Goal: Task Accomplishment & Management: Manage account settings

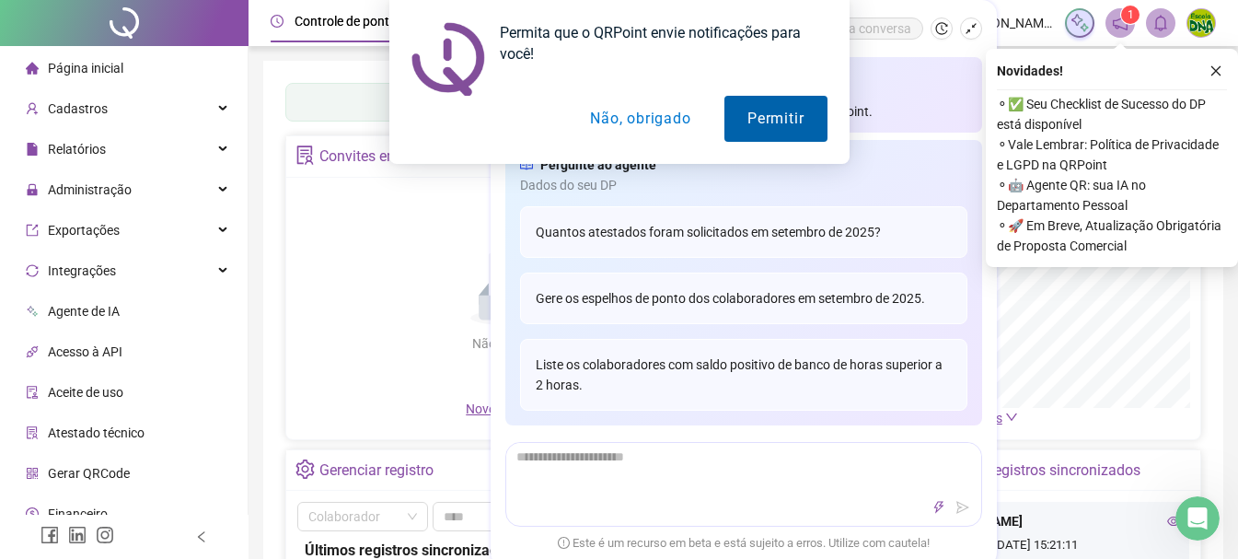
click at [758, 110] on button "Permitir" at bounding box center [775, 119] width 102 height 46
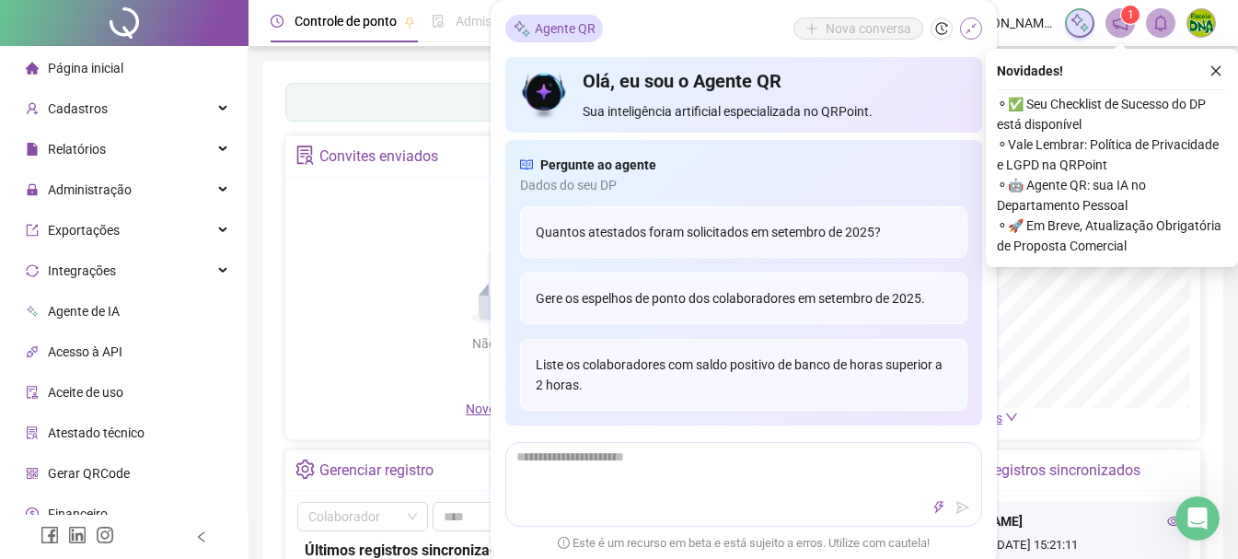
click at [973, 29] on icon "shrink" at bounding box center [971, 28] width 13 height 13
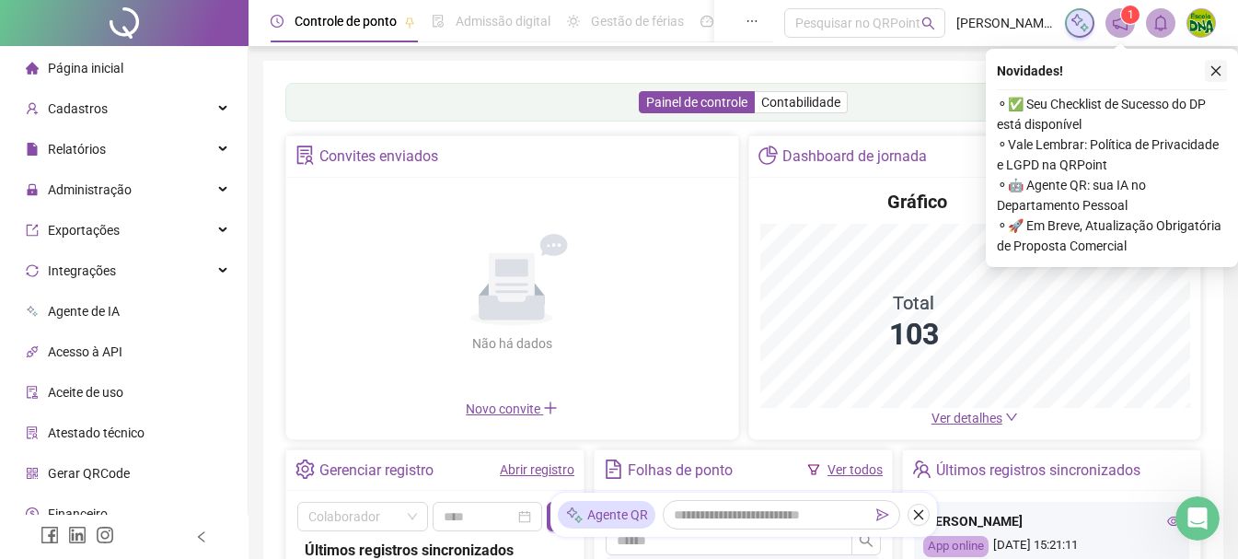
click at [1219, 75] on icon "close" at bounding box center [1215, 70] width 13 height 13
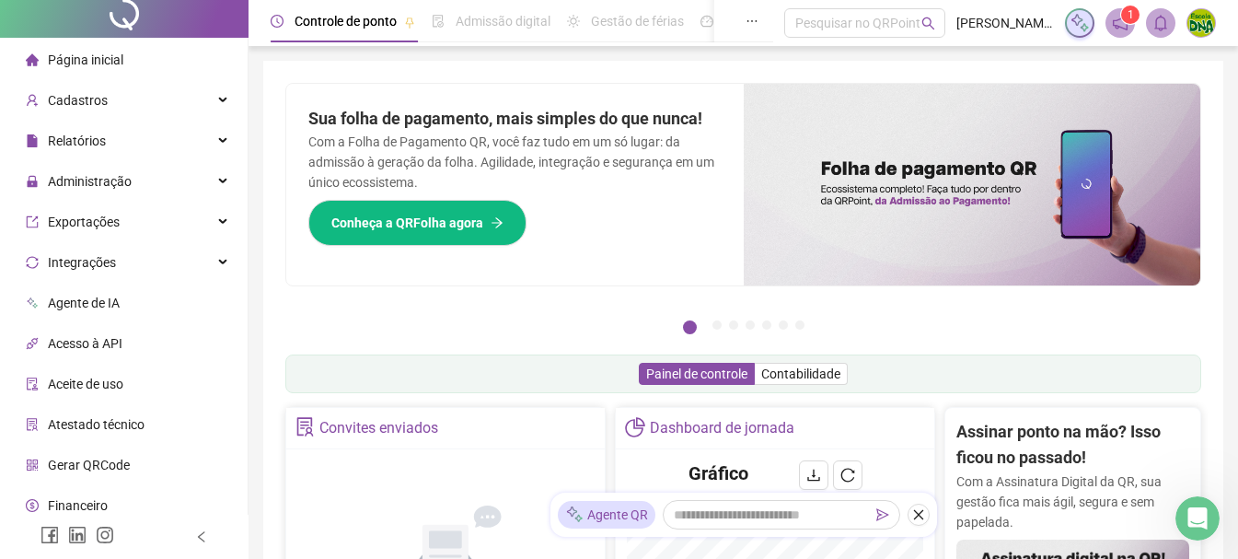
scroll to position [11, 0]
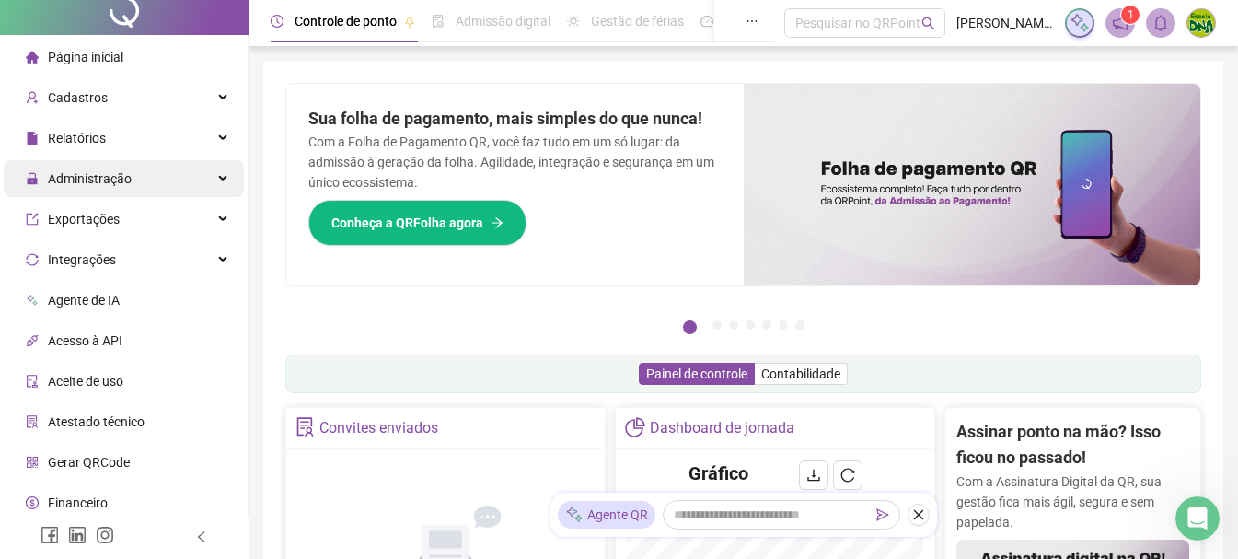
click at [145, 187] on div "Administração" at bounding box center [124, 178] width 240 height 37
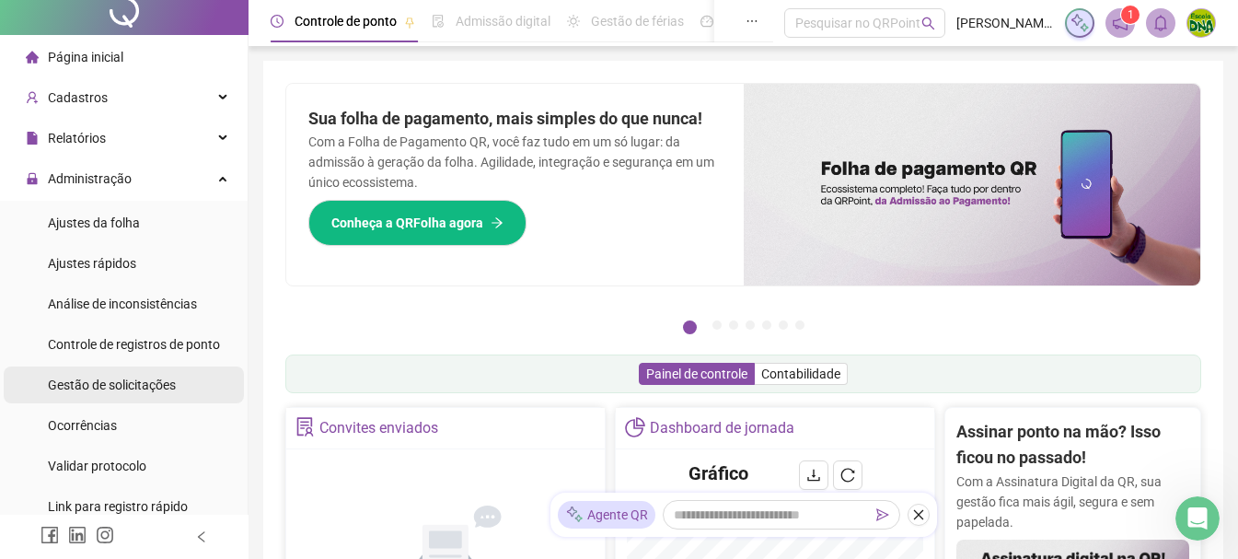
click at [162, 381] on span "Gestão de solicitações" at bounding box center [112, 384] width 128 height 15
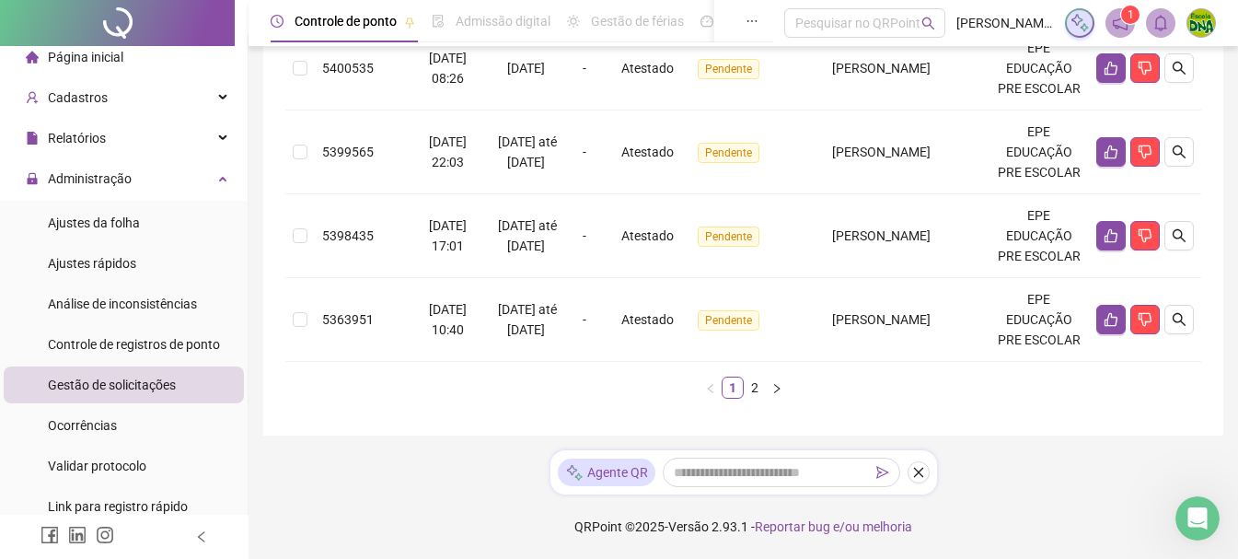
scroll to position [1134, 0]
click at [760, 398] on link "2" at bounding box center [755, 387] width 20 height 20
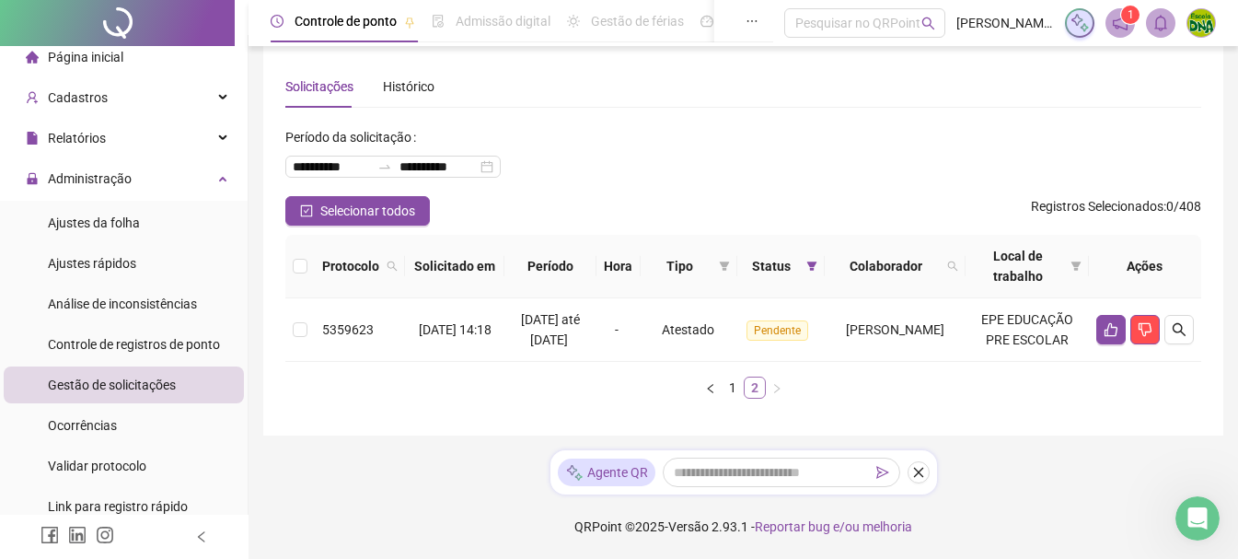
scroll to position [38, 0]
click at [1179, 323] on icon "search" at bounding box center [1179, 329] width 15 height 15
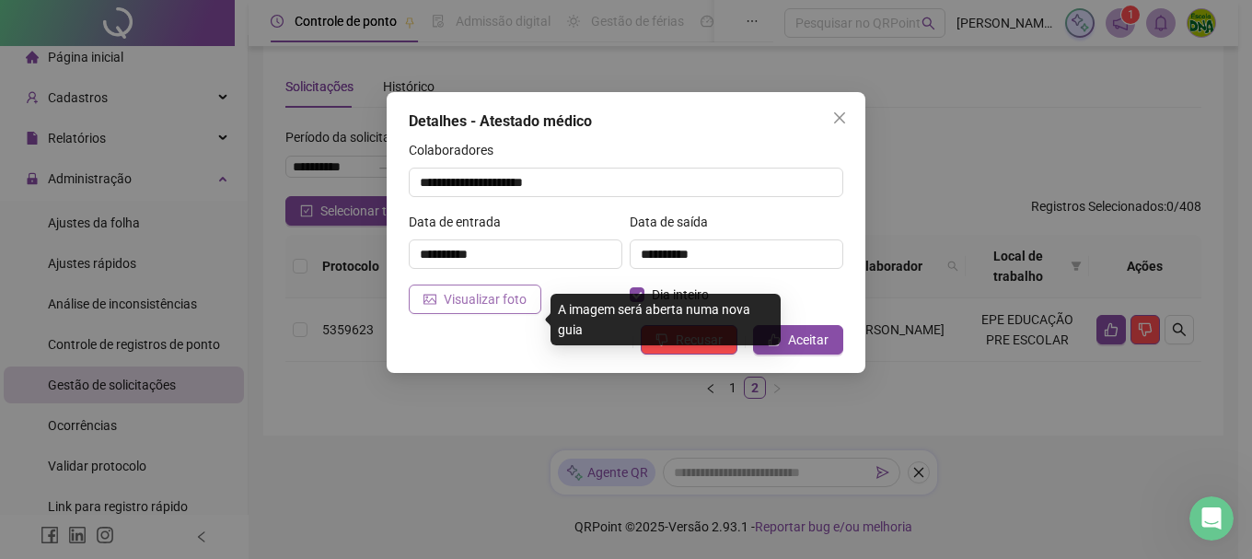
click at [513, 302] on span "Visualizar foto" at bounding box center [485, 299] width 83 height 20
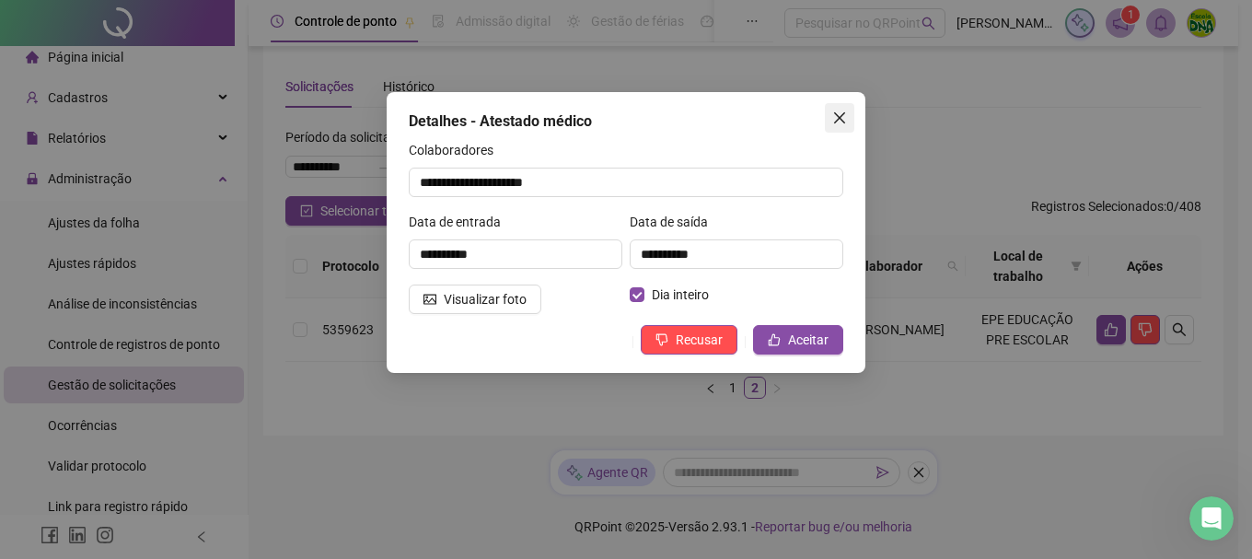
click at [839, 121] on icon "close" at bounding box center [839, 117] width 15 height 15
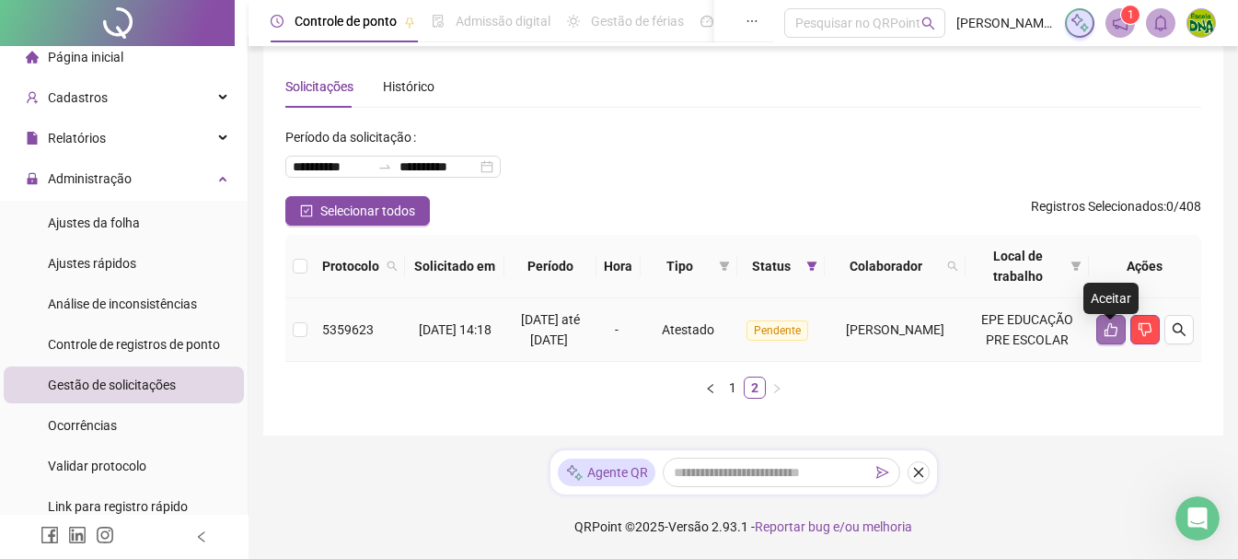
click at [1107, 322] on icon "like" at bounding box center [1111, 329] width 15 height 15
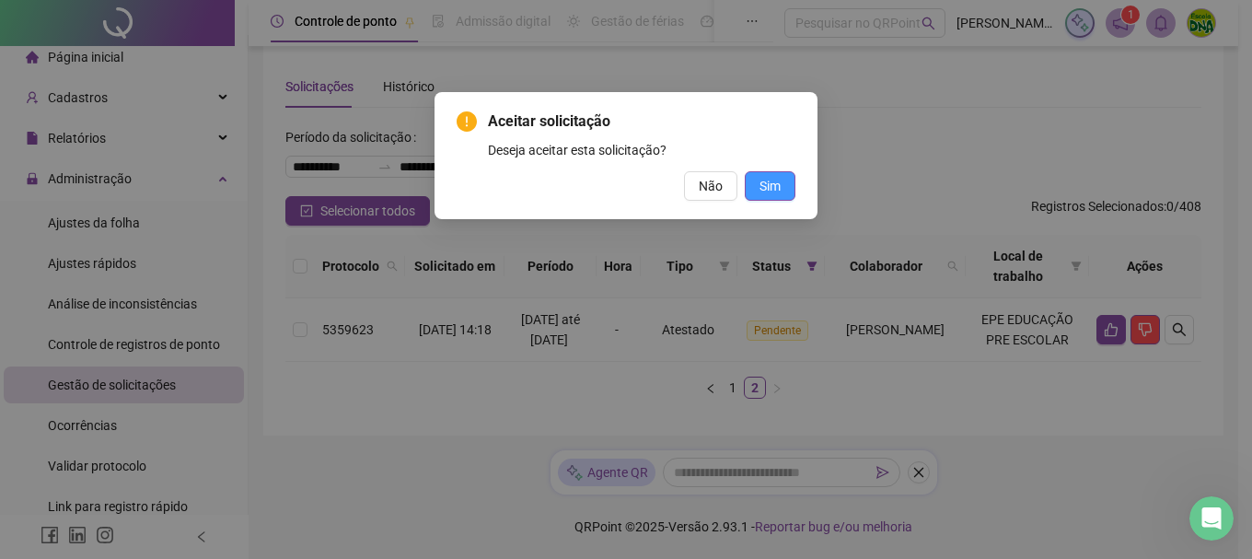
click at [767, 186] on span "Sim" at bounding box center [769, 186] width 21 height 20
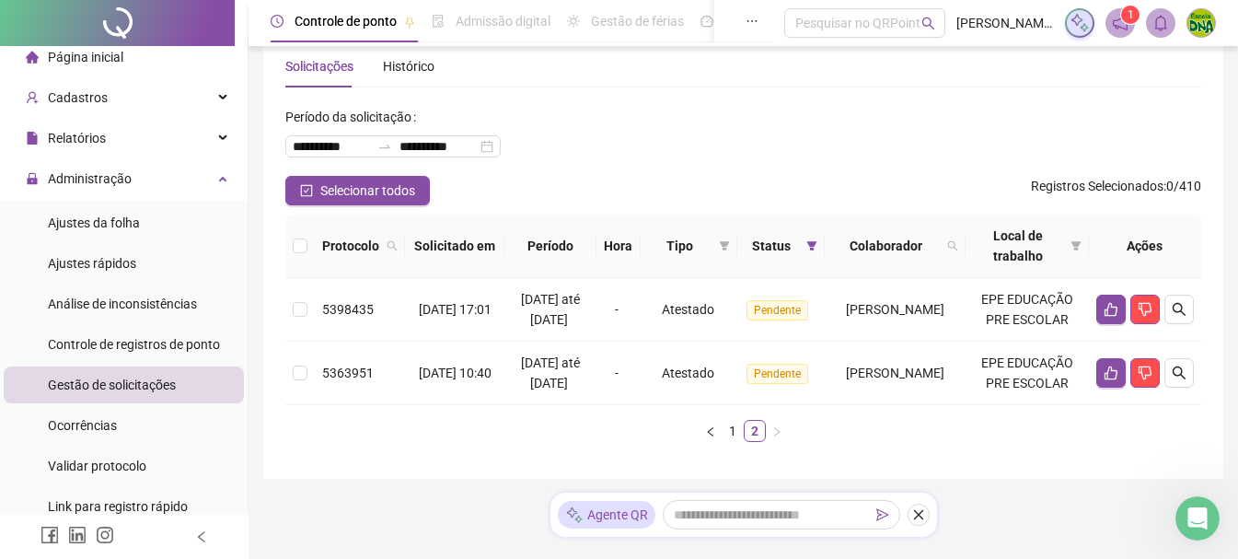
click at [1238, 333] on html "**********" at bounding box center [619, 241] width 1238 height 559
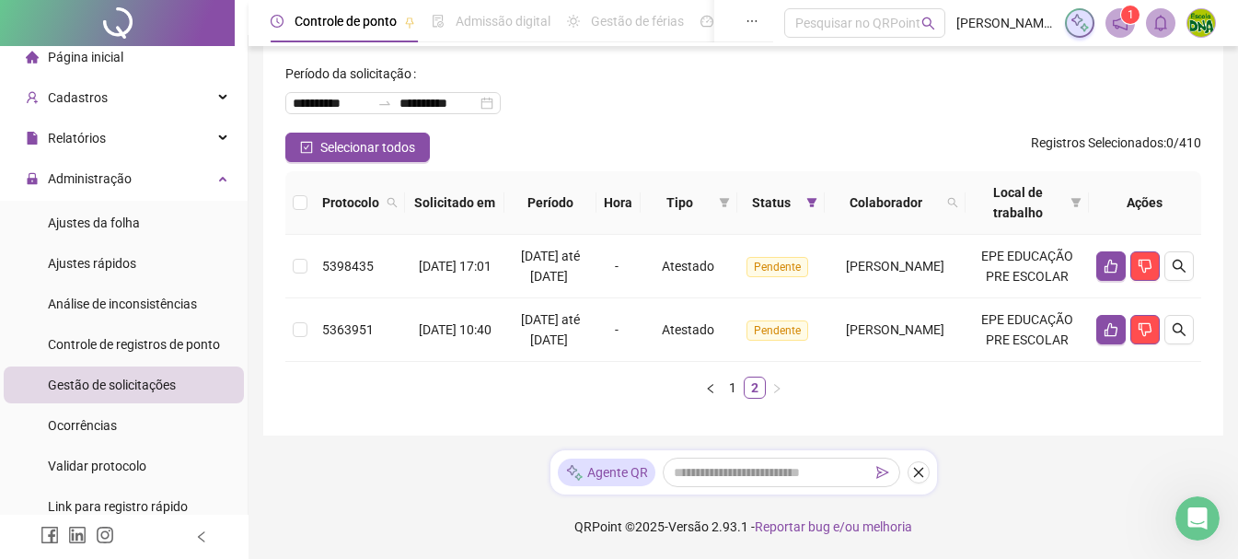
scroll to position [162, 0]
click at [737, 389] on link "1" at bounding box center [733, 387] width 20 height 20
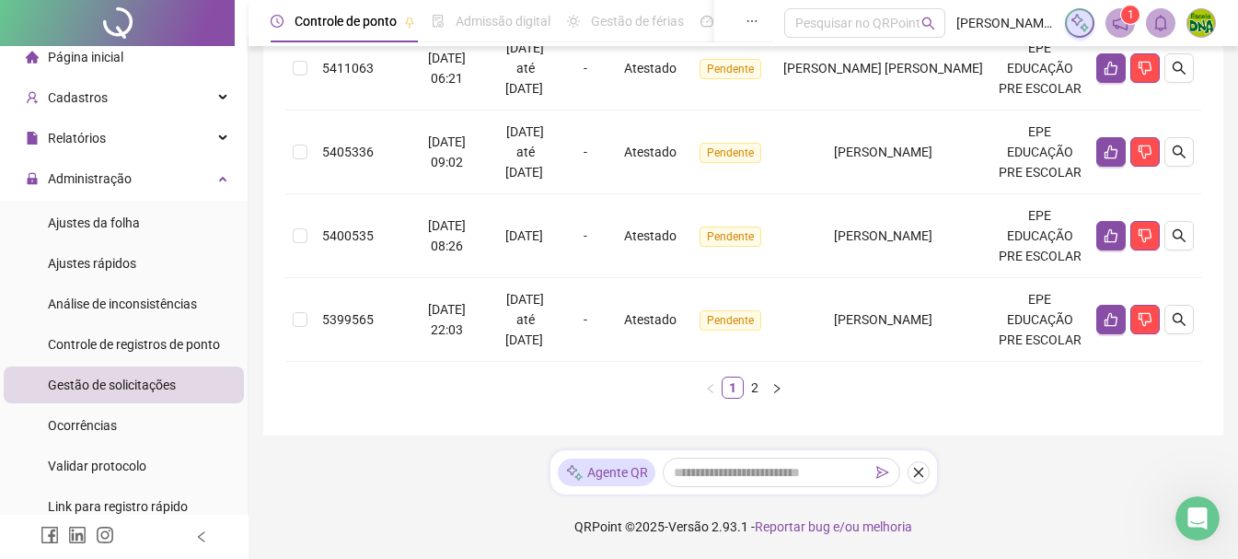
scroll to position [1199, 0]
click at [747, 393] on link "2" at bounding box center [755, 387] width 20 height 20
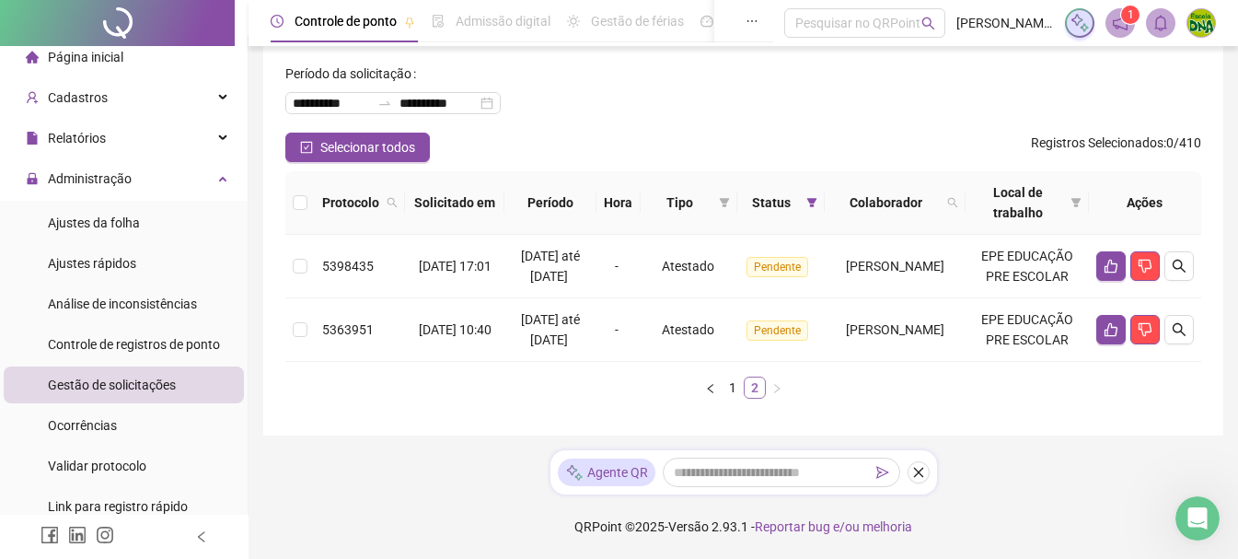
scroll to position [162, 0]
click at [747, 393] on link "2" at bounding box center [755, 387] width 20 height 20
click at [1183, 322] on icon "search" at bounding box center [1179, 329] width 15 height 15
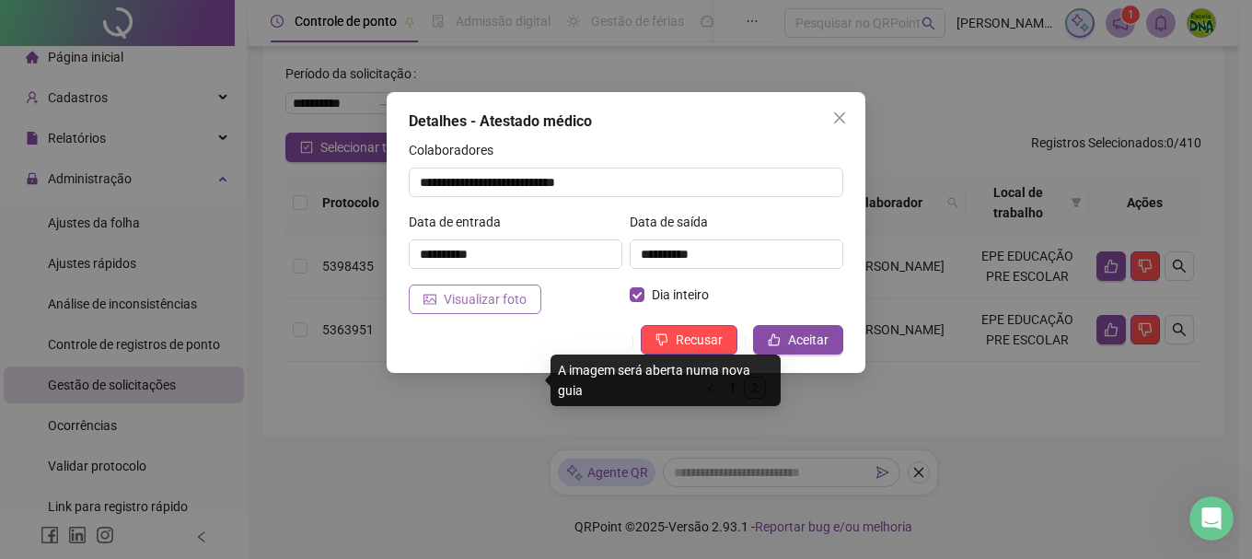
click at [517, 293] on span "Visualizar foto" at bounding box center [485, 299] width 83 height 20
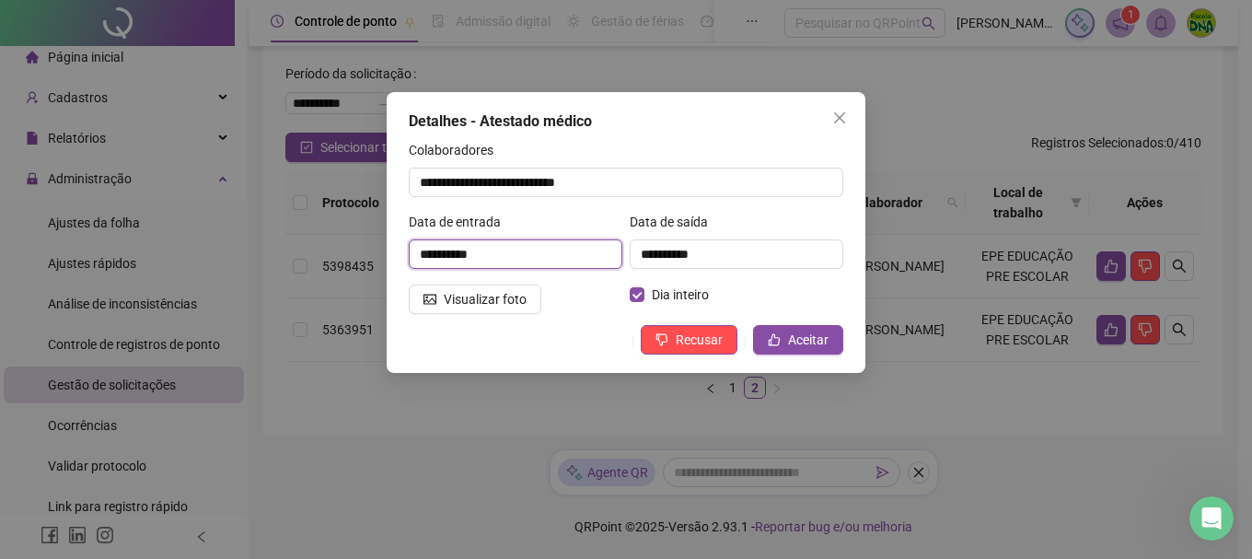
click at [534, 249] on input "**********" at bounding box center [516, 253] width 214 height 29
click at [843, 112] on icon "close" at bounding box center [839, 117] width 15 height 15
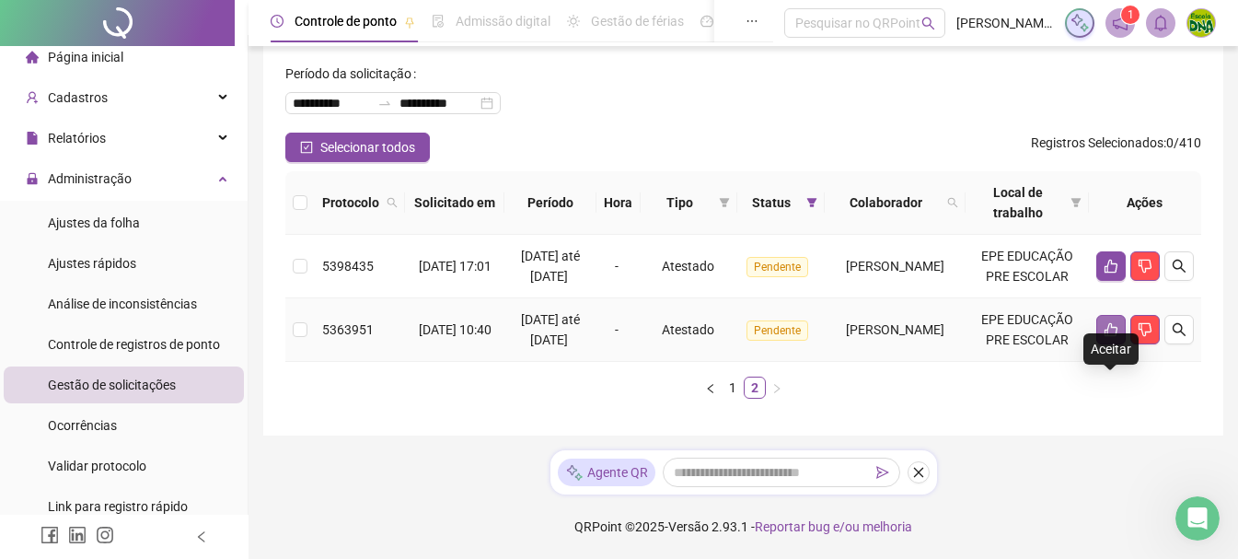
click at [1109, 315] on button "button" at bounding box center [1110, 329] width 29 height 29
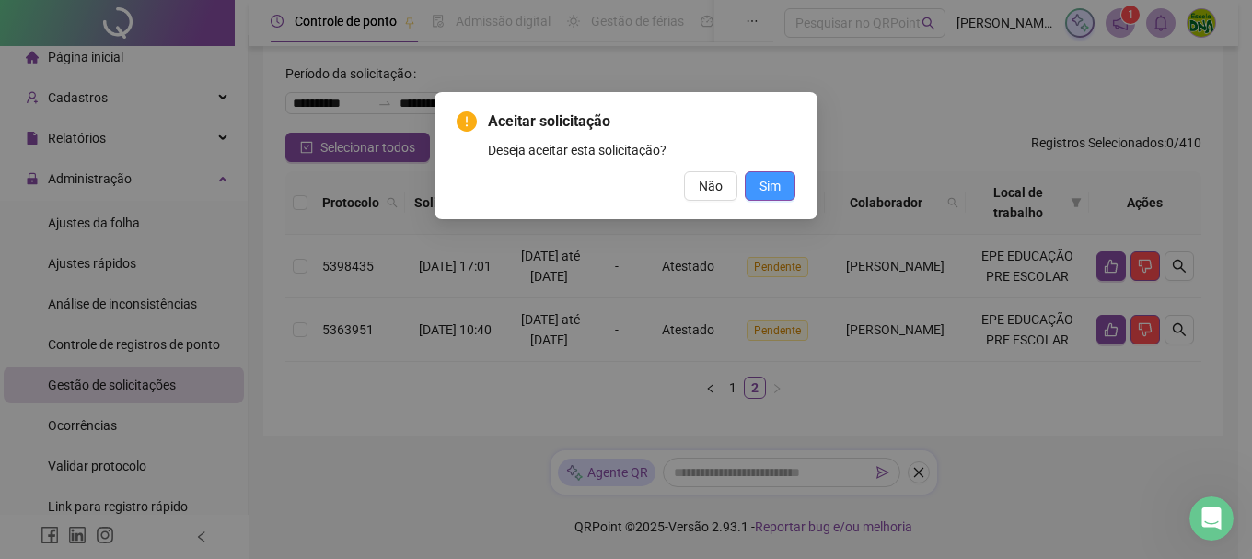
click at [776, 179] on span "Sim" at bounding box center [769, 186] width 21 height 20
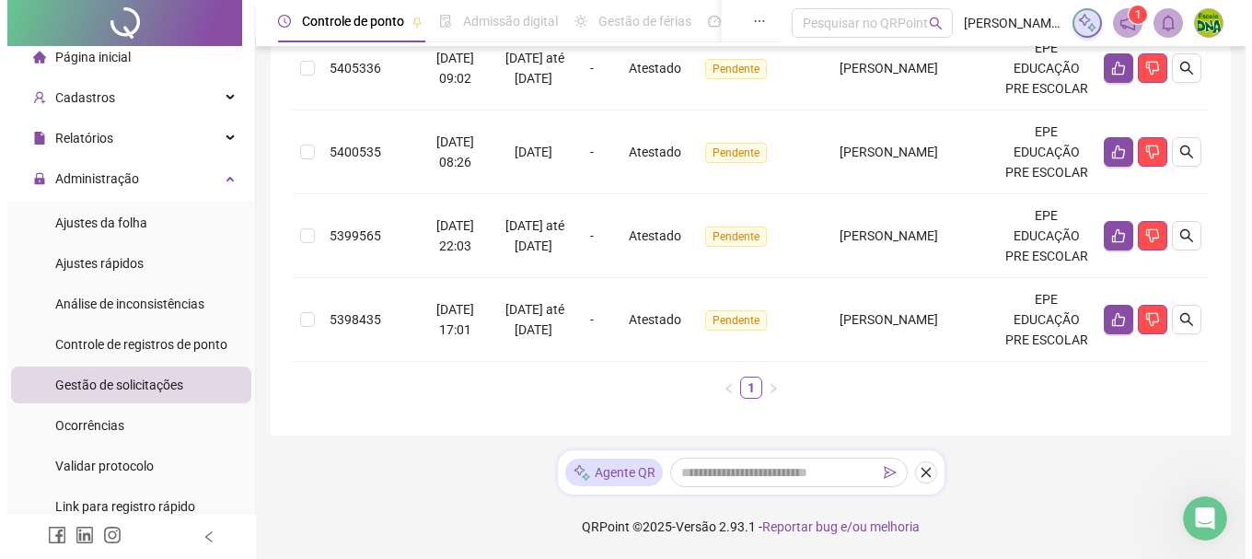
scroll to position [1071, 0]
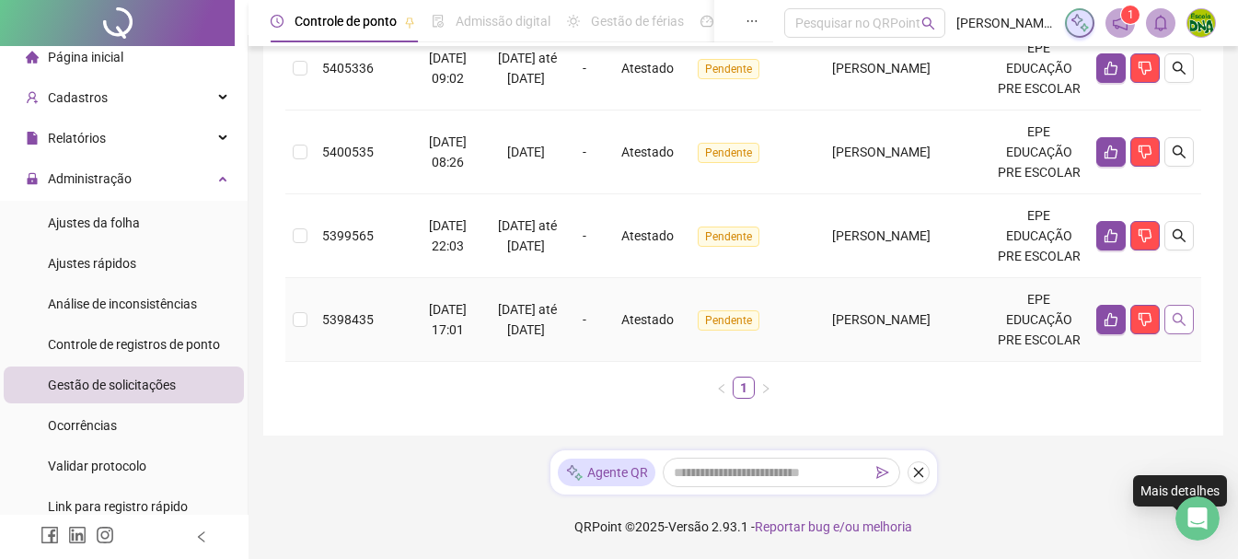
click at [1183, 334] on button "button" at bounding box center [1178, 319] width 29 height 29
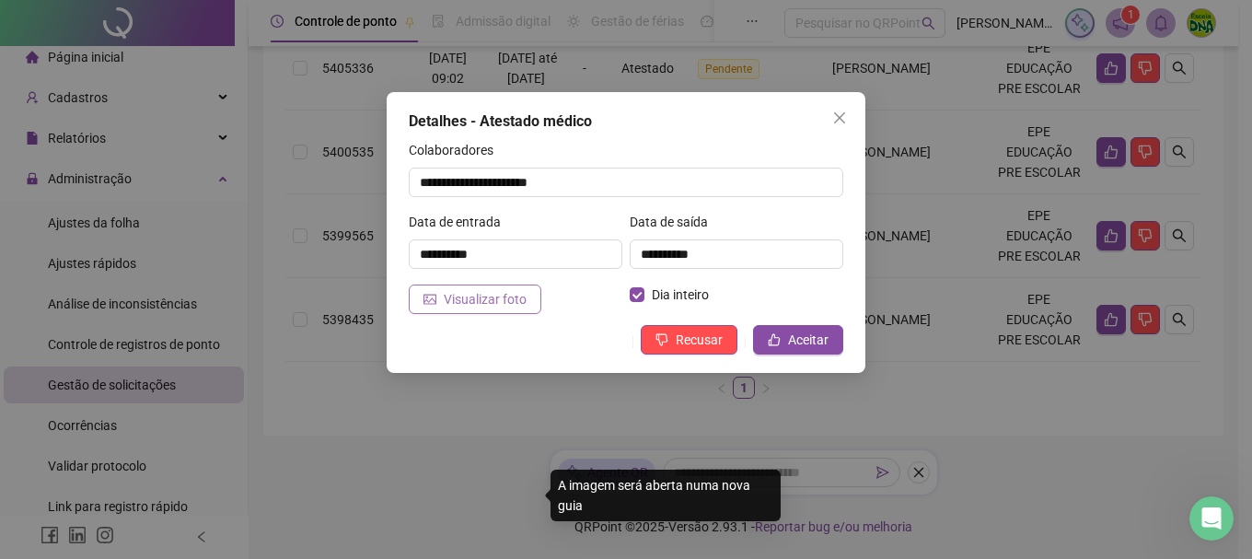
click at [527, 292] on button "Visualizar foto" at bounding box center [475, 298] width 133 height 29
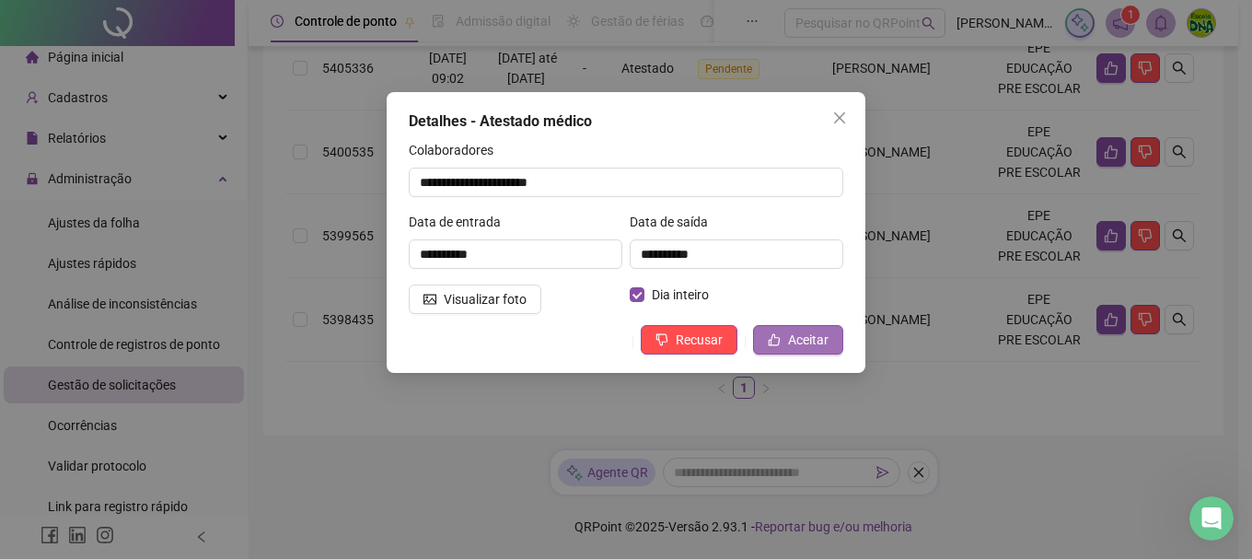
click at [816, 352] on button "Aceitar" at bounding box center [798, 339] width 90 height 29
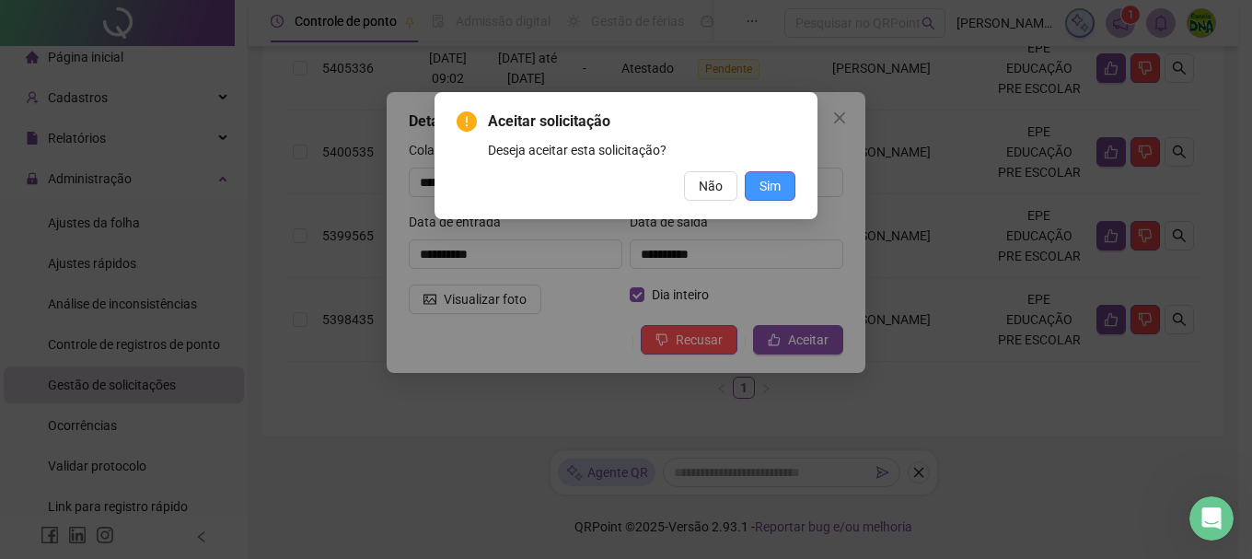
click at [763, 181] on span "Sim" at bounding box center [769, 186] width 21 height 20
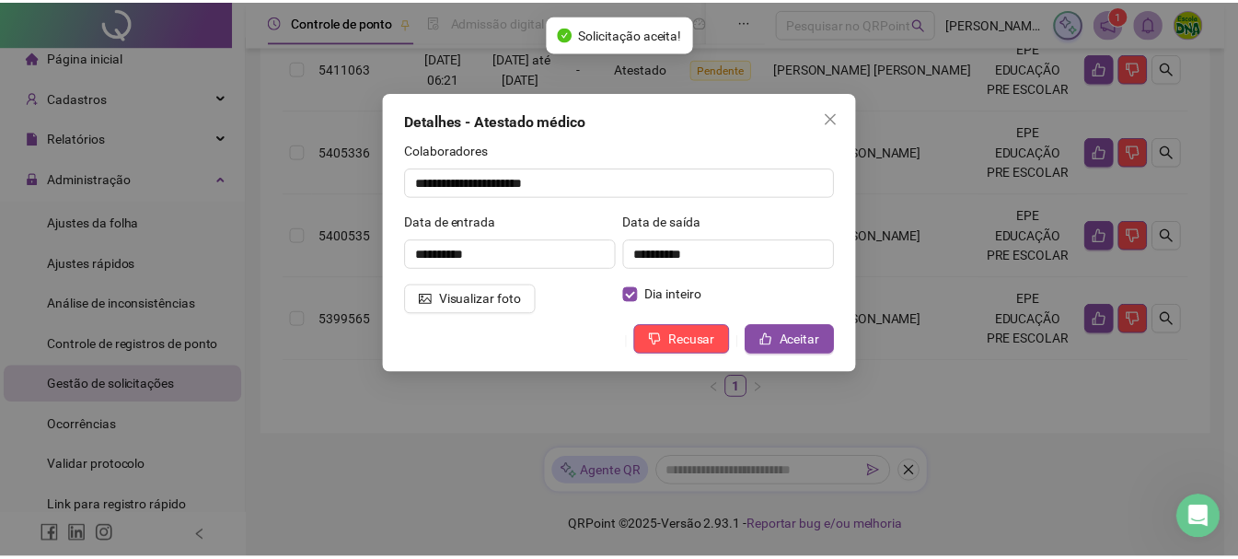
scroll to position [994, 0]
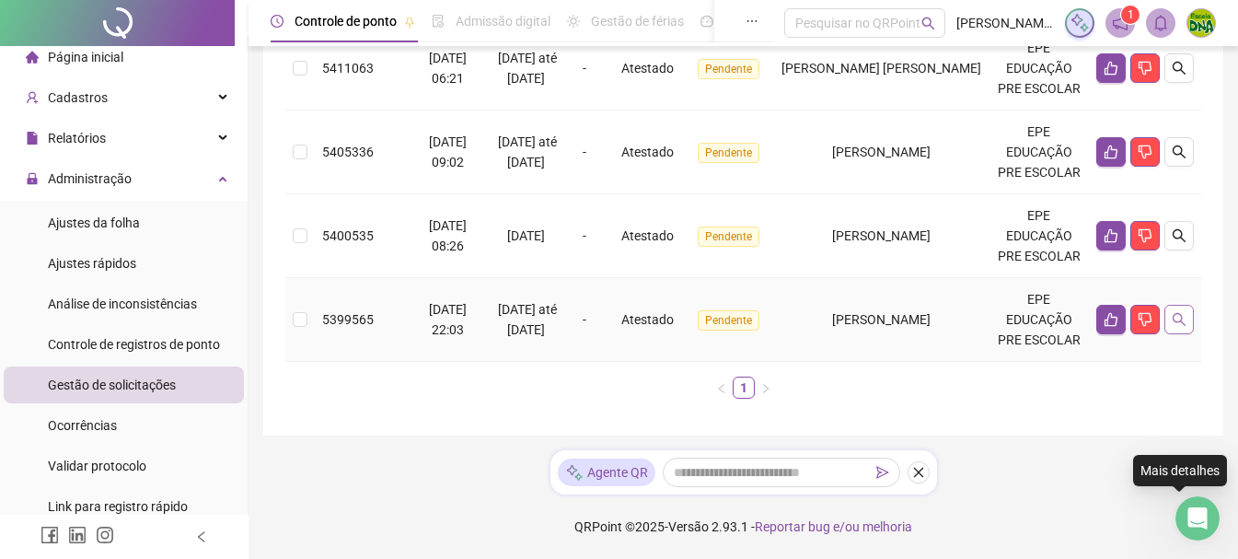
click at [1169, 313] on button "button" at bounding box center [1178, 319] width 29 height 29
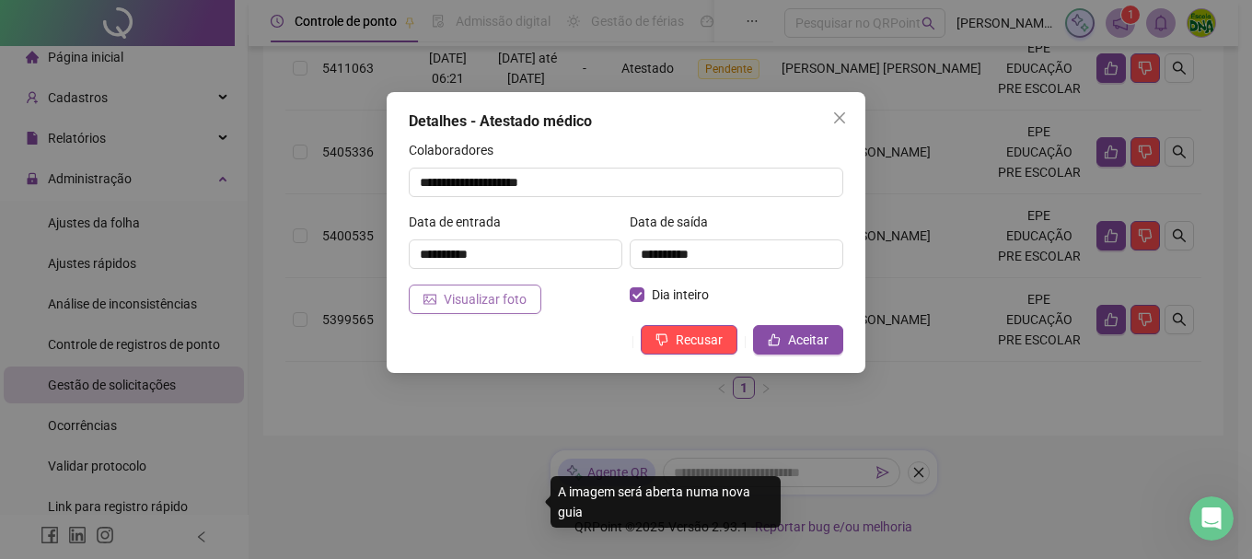
click at [469, 299] on span "Visualizar foto" at bounding box center [485, 299] width 83 height 20
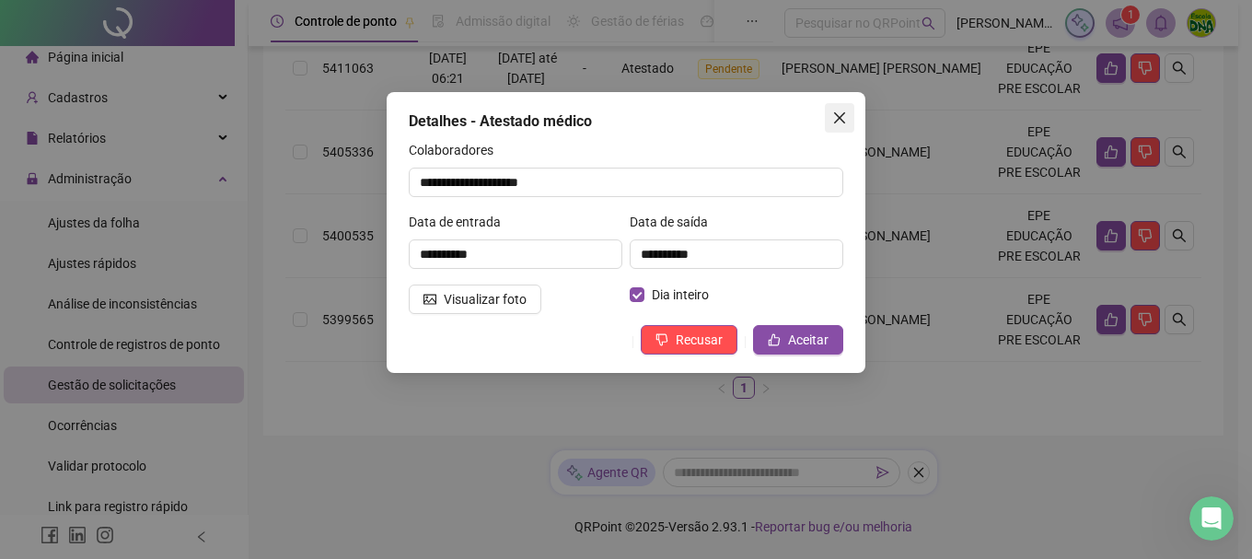
click at [830, 122] on span "Close" at bounding box center [839, 117] width 29 height 15
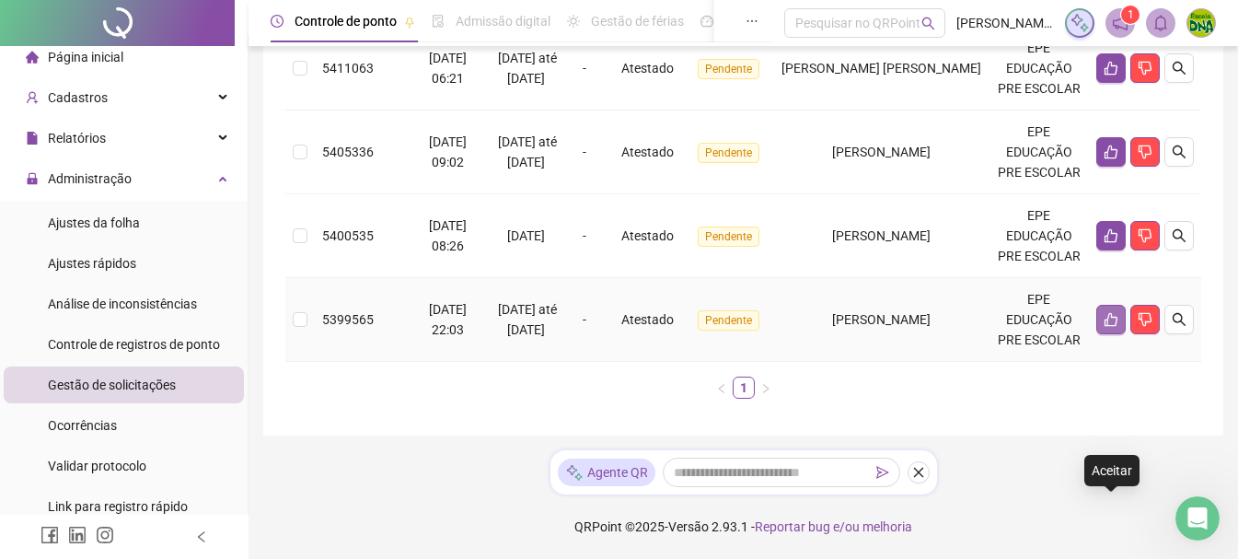
click at [1110, 305] on button "button" at bounding box center [1110, 319] width 29 height 29
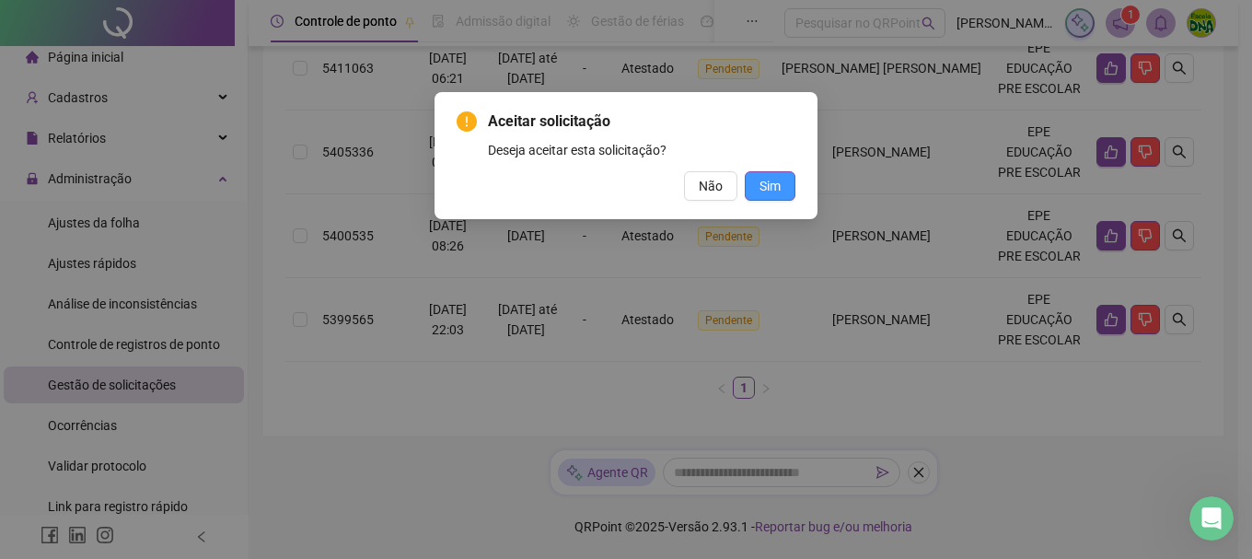
click at [765, 175] on button "Sim" at bounding box center [770, 185] width 51 height 29
click at [763, 182] on span "Sim" at bounding box center [769, 186] width 21 height 20
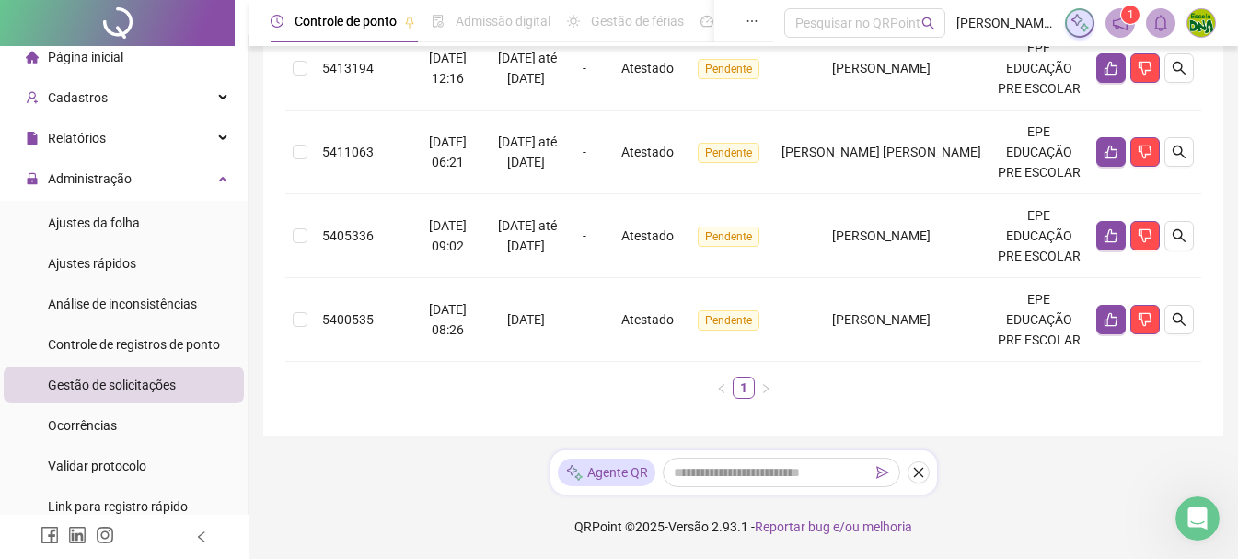
scroll to position [890, 0]
click at [1186, 305] on button "button" at bounding box center [1178, 319] width 29 height 29
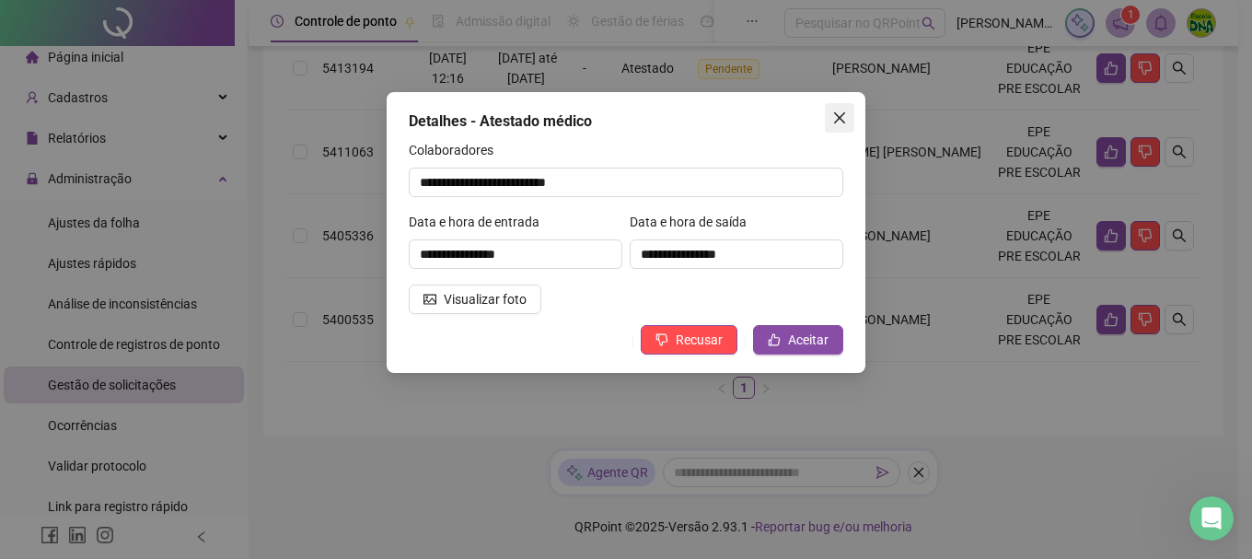
click at [831, 124] on span "Close" at bounding box center [839, 117] width 29 height 15
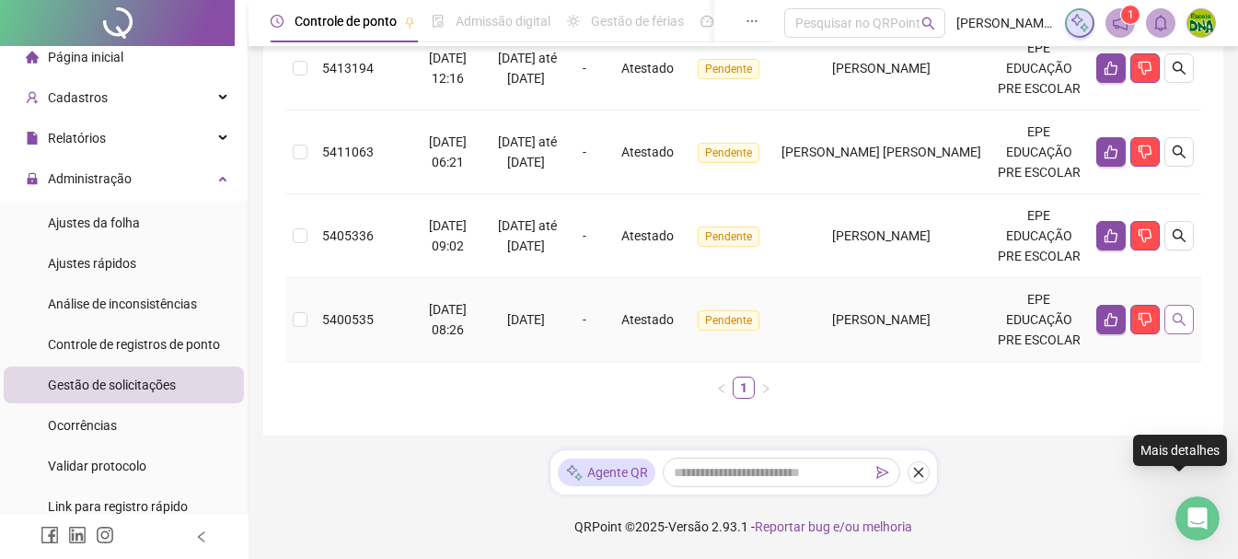
click at [1184, 305] on button "button" at bounding box center [1178, 319] width 29 height 29
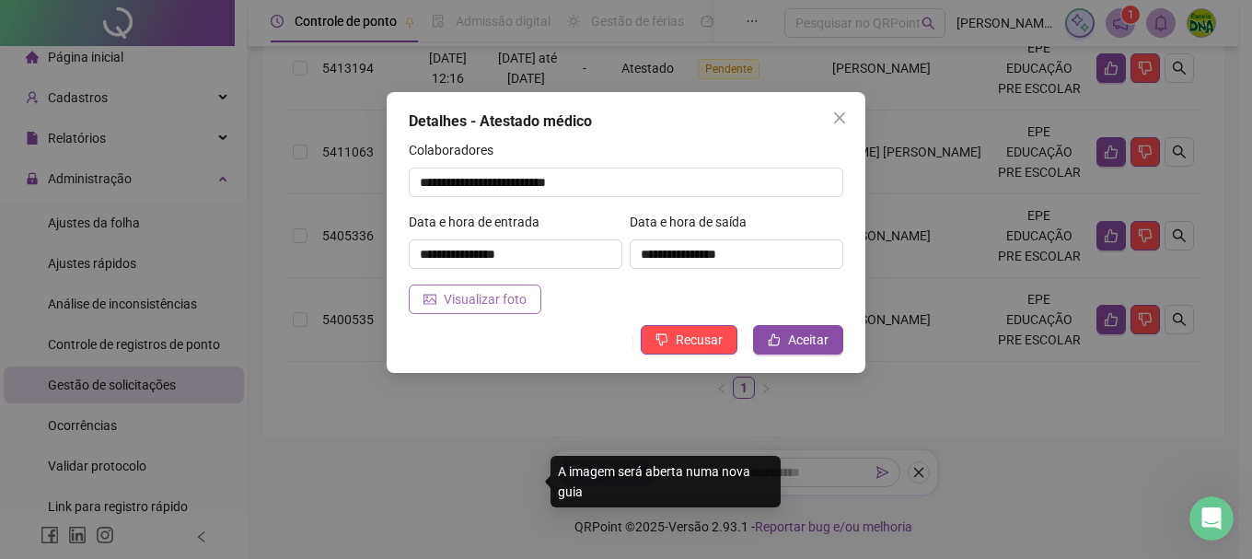
click at [491, 295] on span "Visualizar foto" at bounding box center [485, 299] width 83 height 20
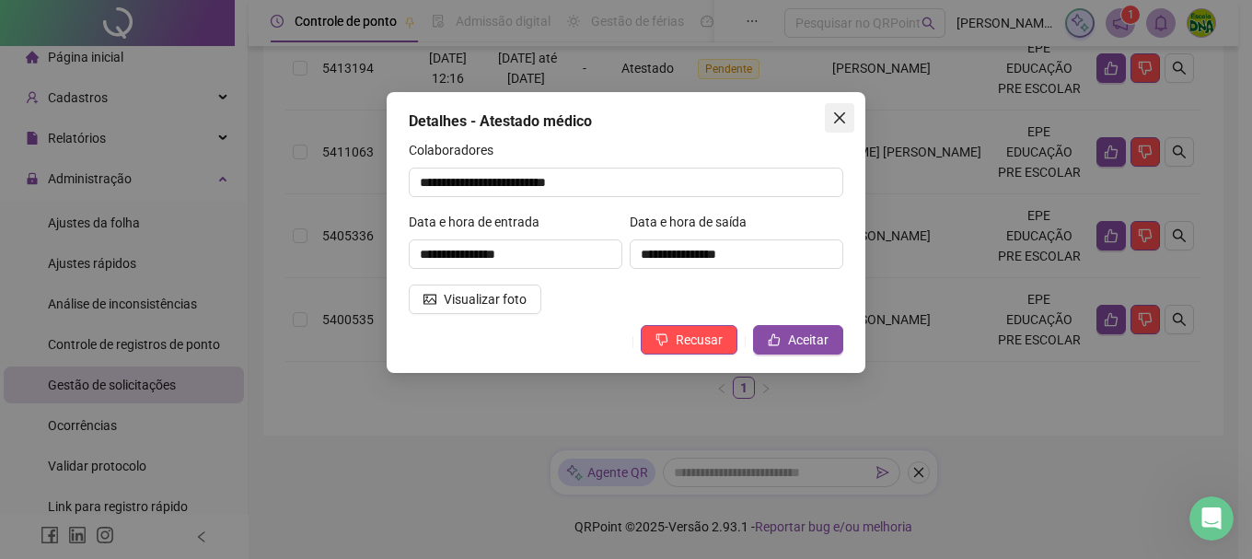
click at [837, 122] on icon "close" at bounding box center [839, 117] width 15 height 15
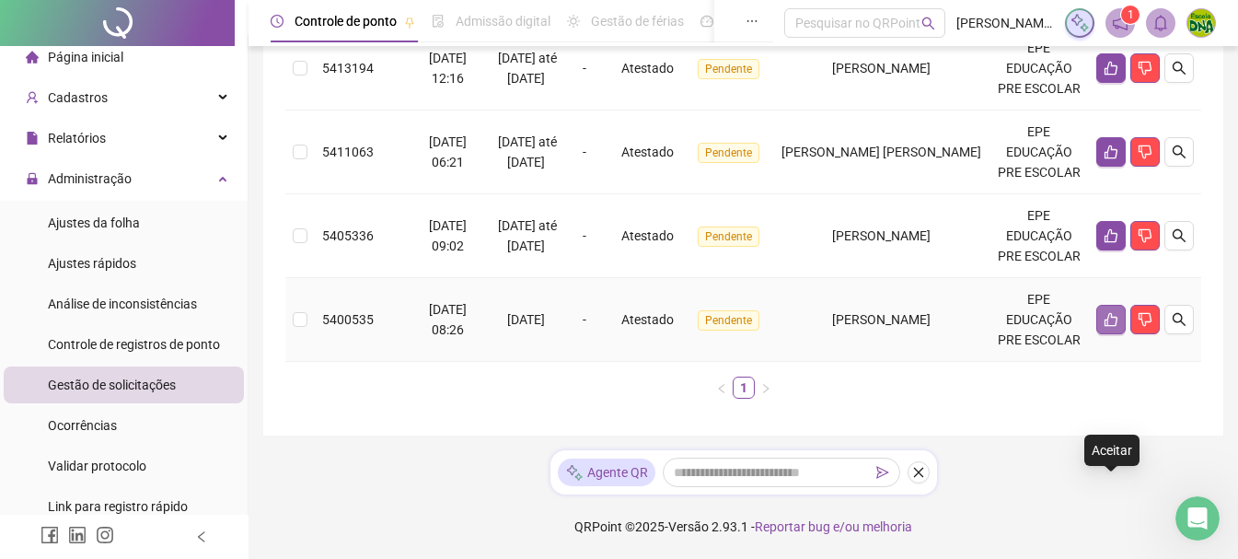
click at [1111, 313] on icon "like" at bounding box center [1111, 320] width 13 height 14
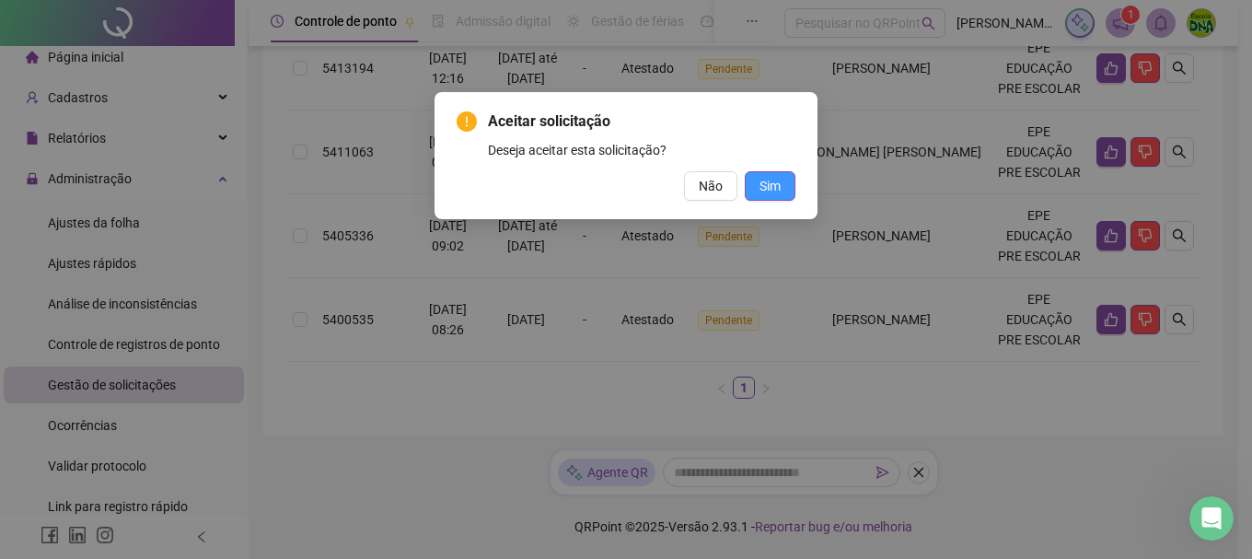
click at [781, 191] on button "Sim" at bounding box center [770, 185] width 51 height 29
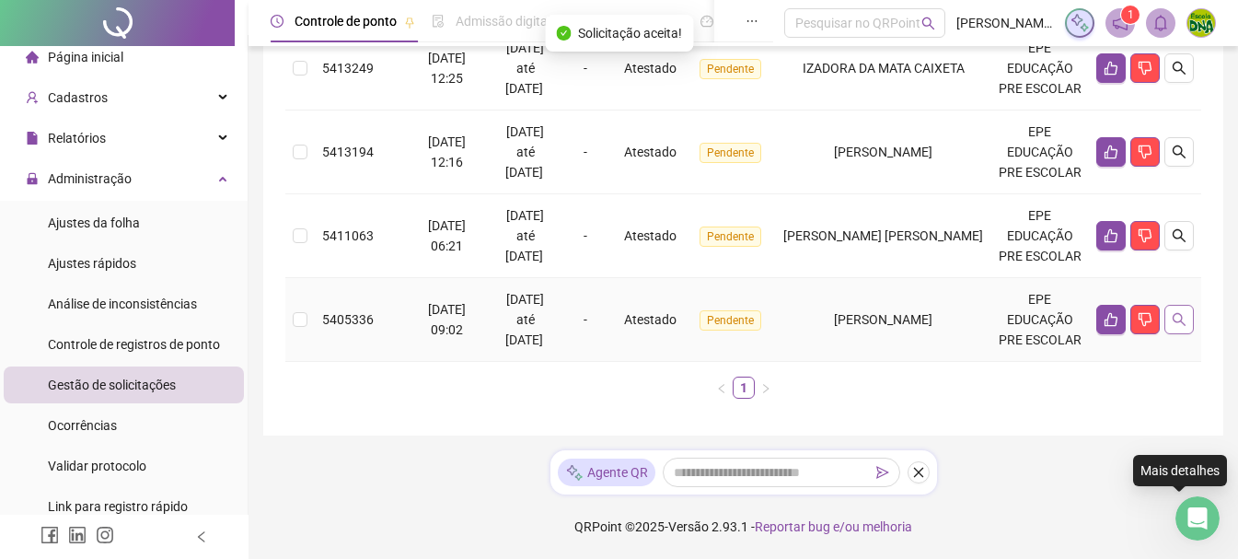
click at [1179, 334] on button "button" at bounding box center [1178, 319] width 29 height 29
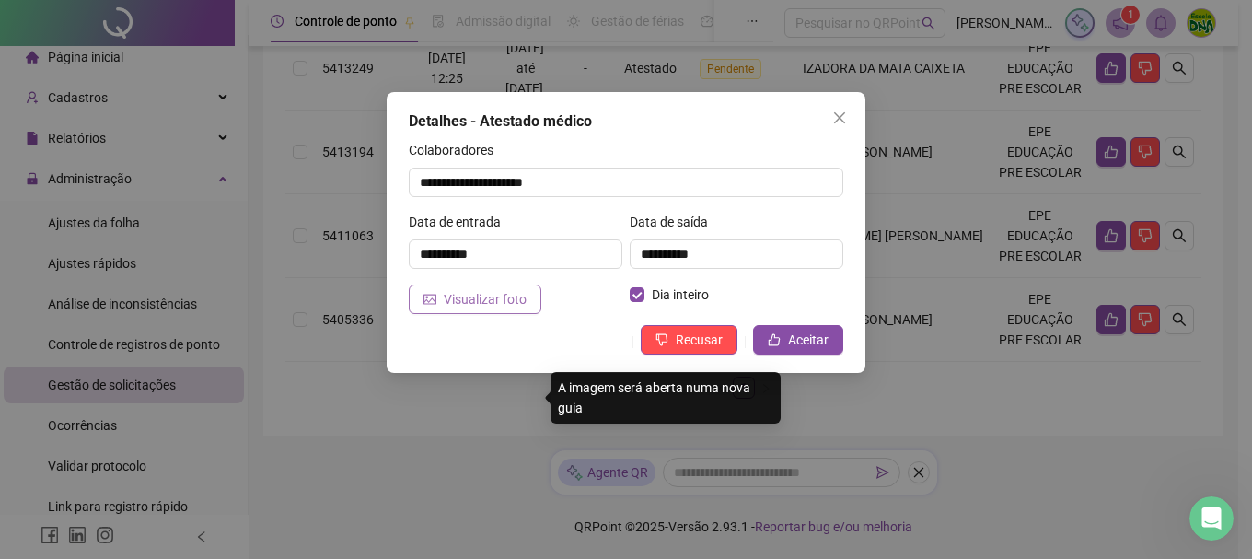
click at [477, 289] on span "Visualizar foto" at bounding box center [485, 299] width 83 height 20
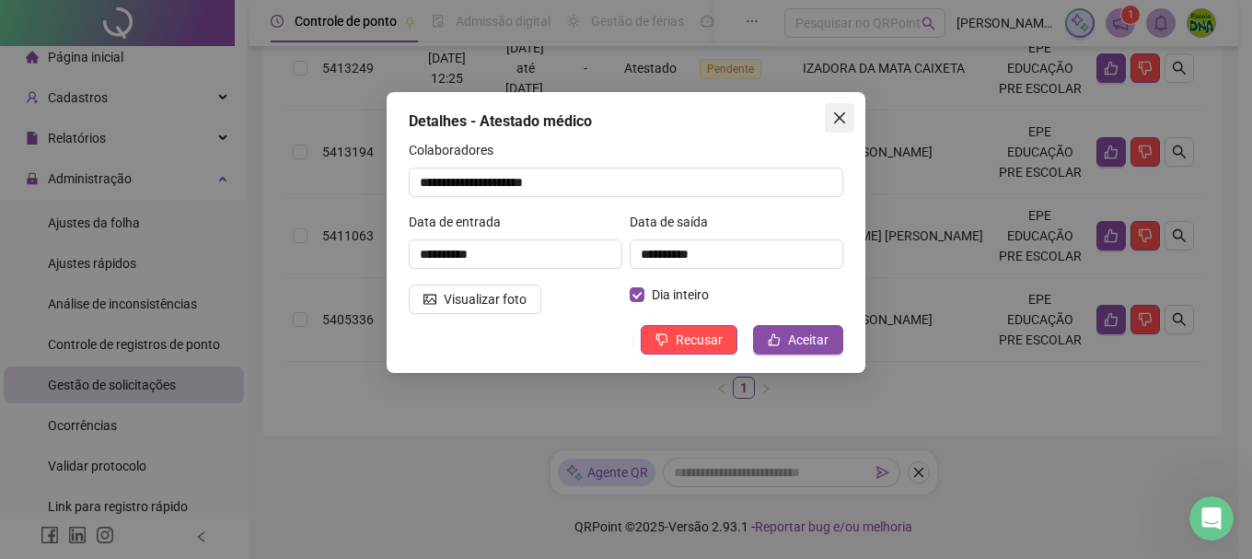
click at [834, 113] on icon "close" at bounding box center [839, 117] width 11 height 11
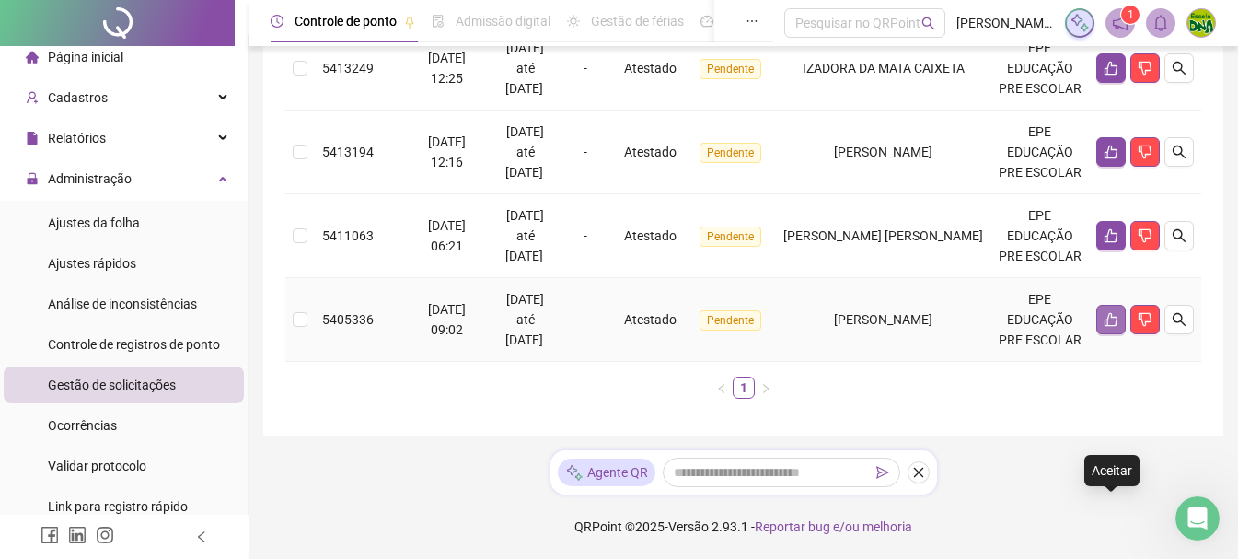
click at [1108, 327] on icon "like" at bounding box center [1111, 319] width 15 height 15
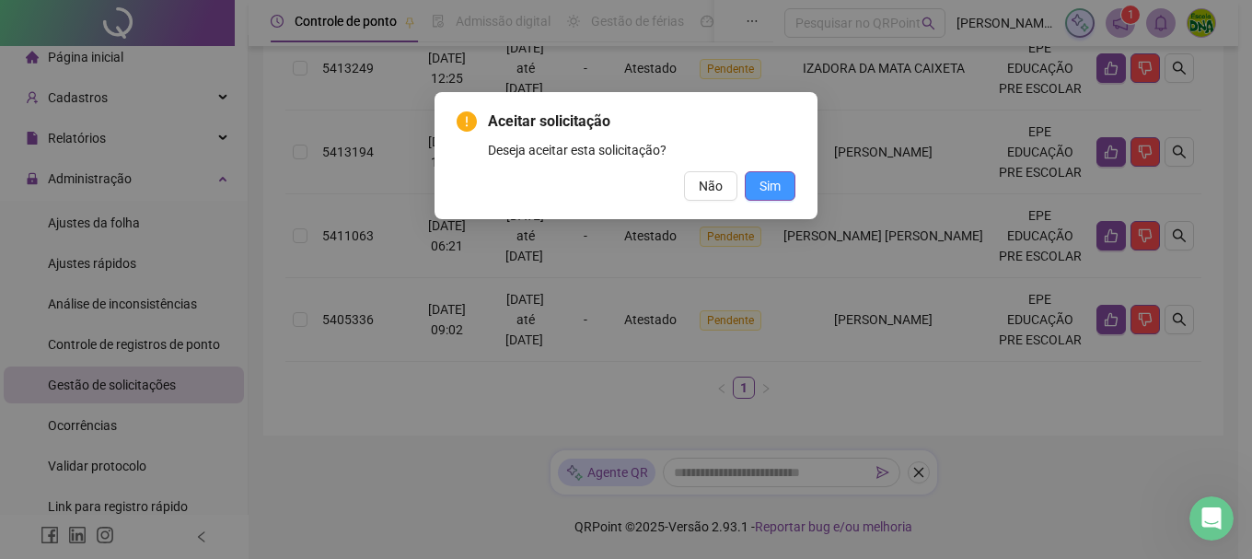
click at [777, 191] on span "Sim" at bounding box center [769, 186] width 21 height 20
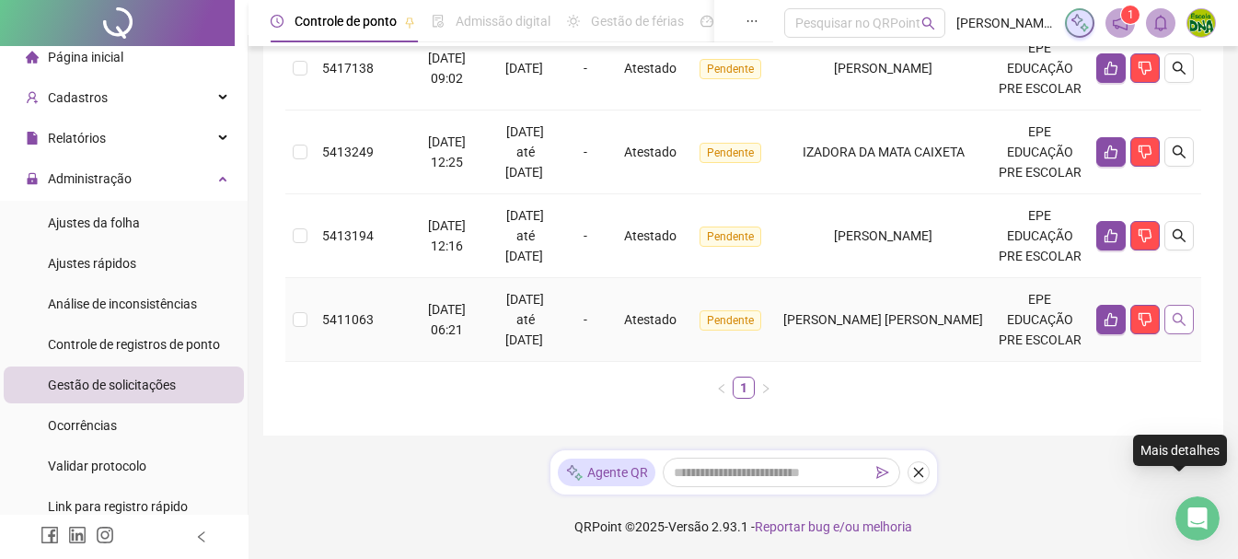
click at [1177, 312] on icon "search" at bounding box center [1179, 319] width 15 height 15
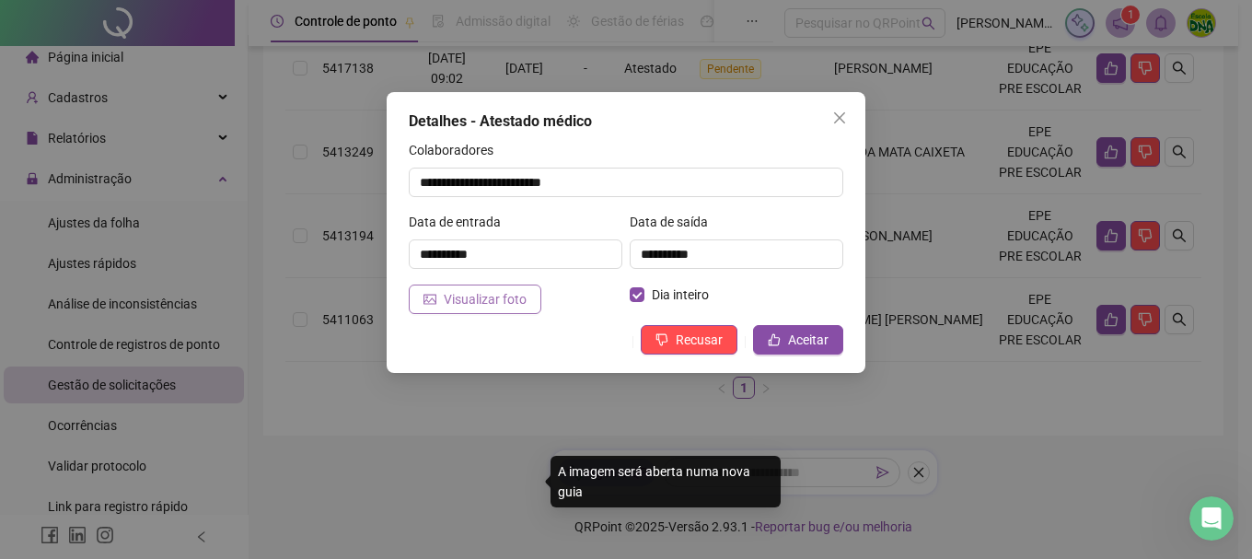
click at [467, 297] on span "Visualizar foto" at bounding box center [485, 299] width 83 height 20
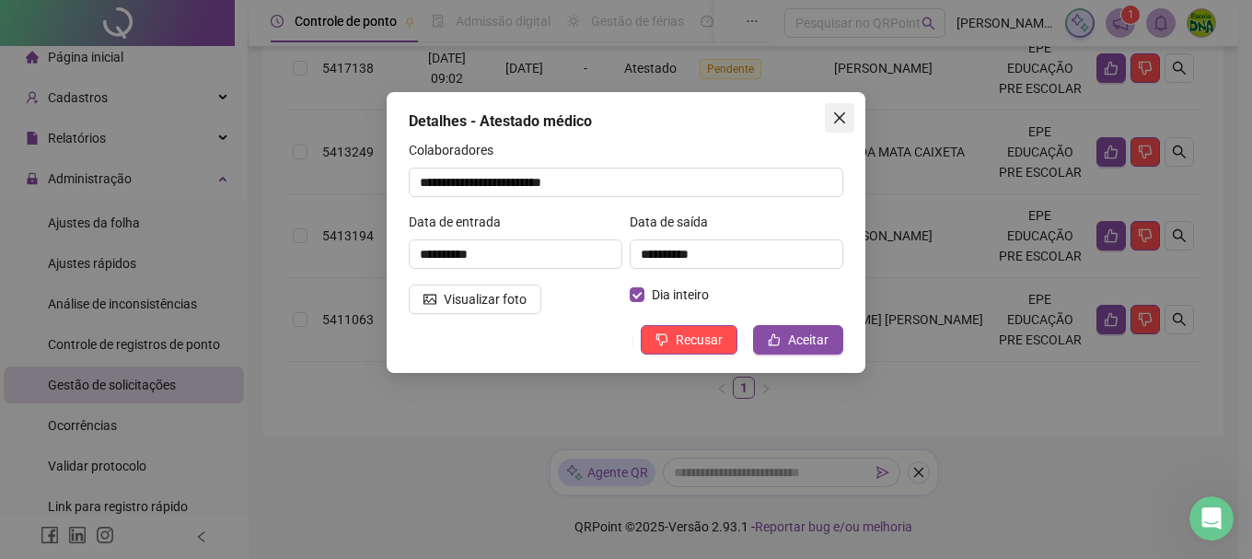
click at [838, 124] on icon "close" at bounding box center [839, 117] width 15 height 15
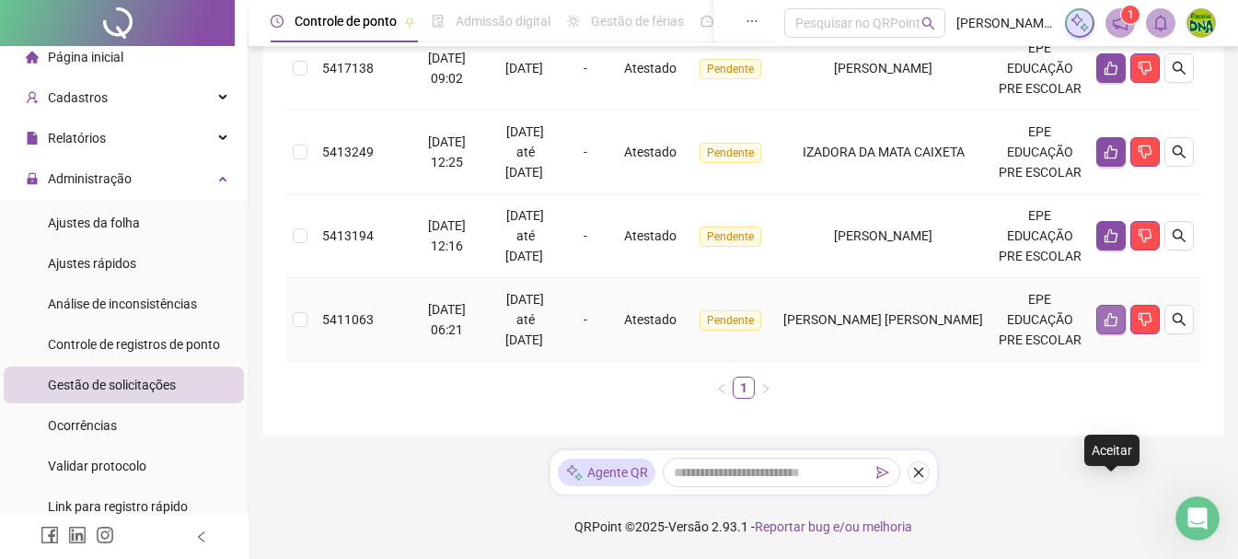
click at [1113, 313] on icon "like" at bounding box center [1111, 320] width 13 height 14
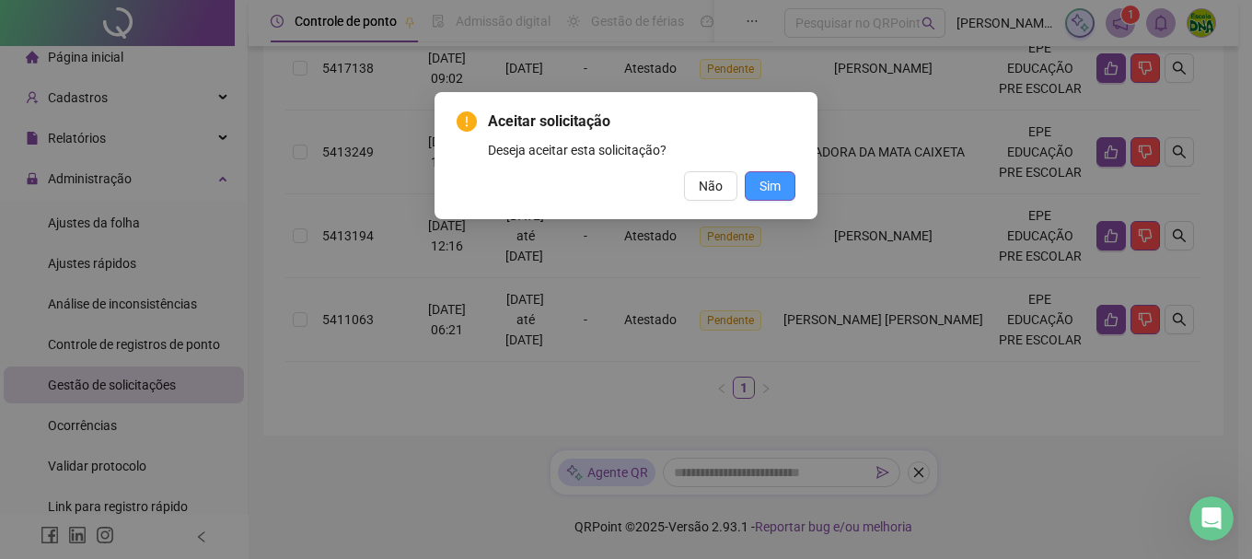
click at [764, 194] on span "Sim" at bounding box center [769, 186] width 21 height 20
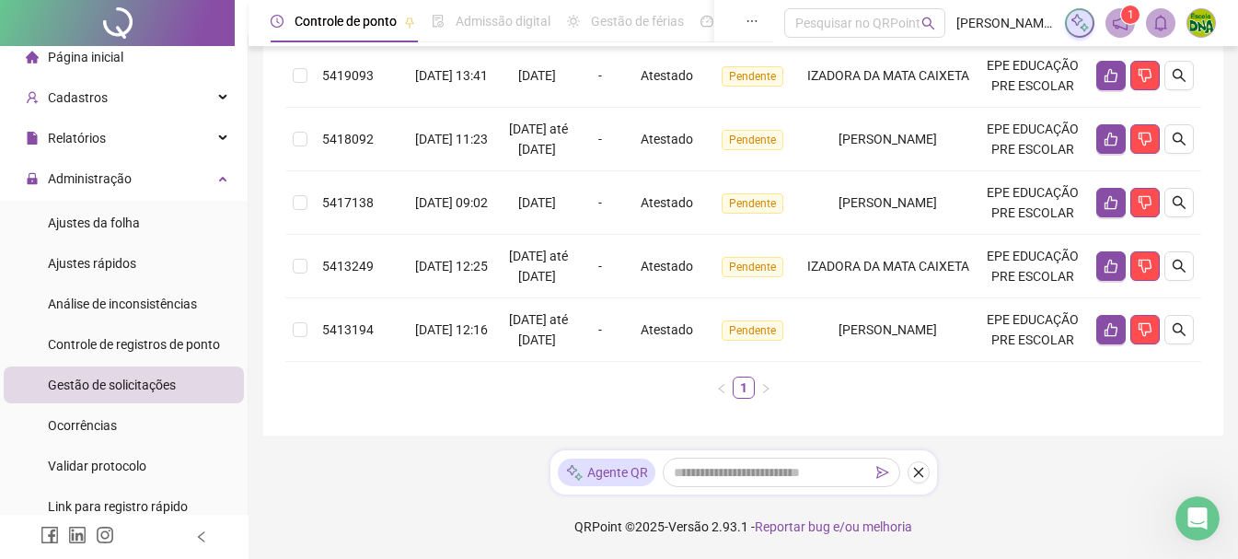
scroll to position [554, 0]
click at [1170, 322] on button "button" at bounding box center [1178, 329] width 29 height 29
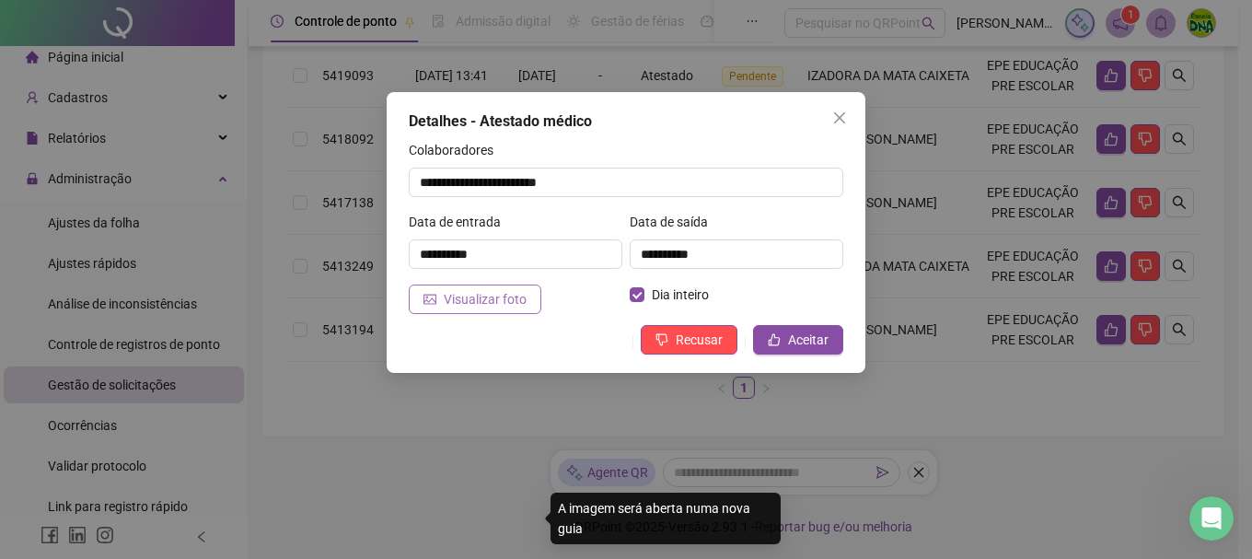
click at [460, 302] on span "Visualizar foto" at bounding box center [485, 299] width 83 height 20
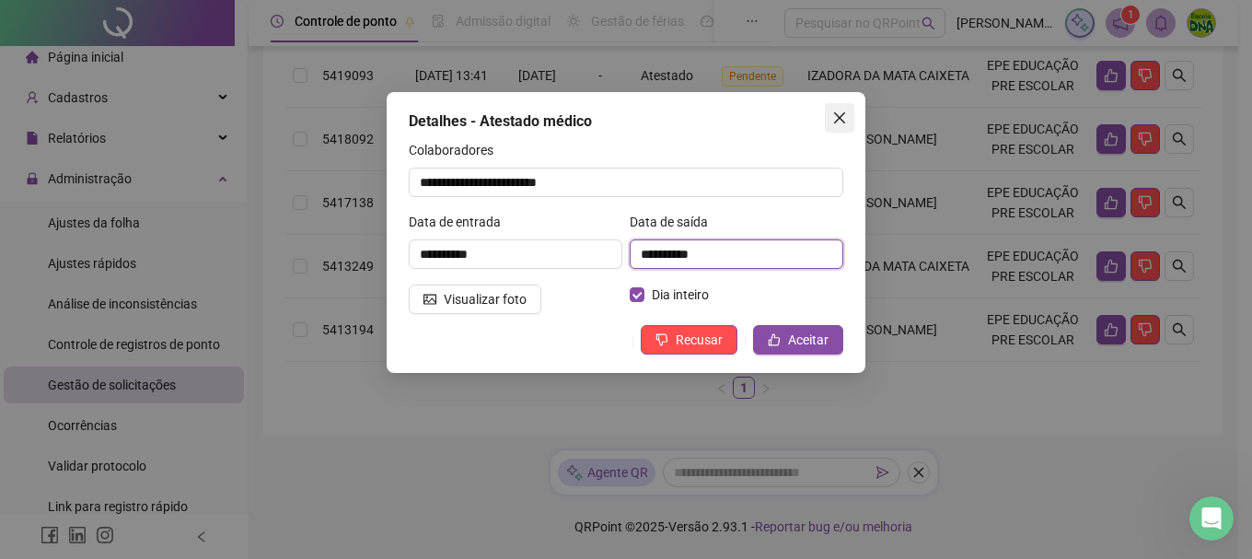
drag, startPoint x: 637, startPoint y: 239, endPoint x: 834, endPoint y: 112, distance: 234.4
click at [834, 112] on div "**********" at bounding box center [626, 232] width 479 height 281
click at [834, 112] on icon "close" at bounding box center [839, 117] width 15 height 15
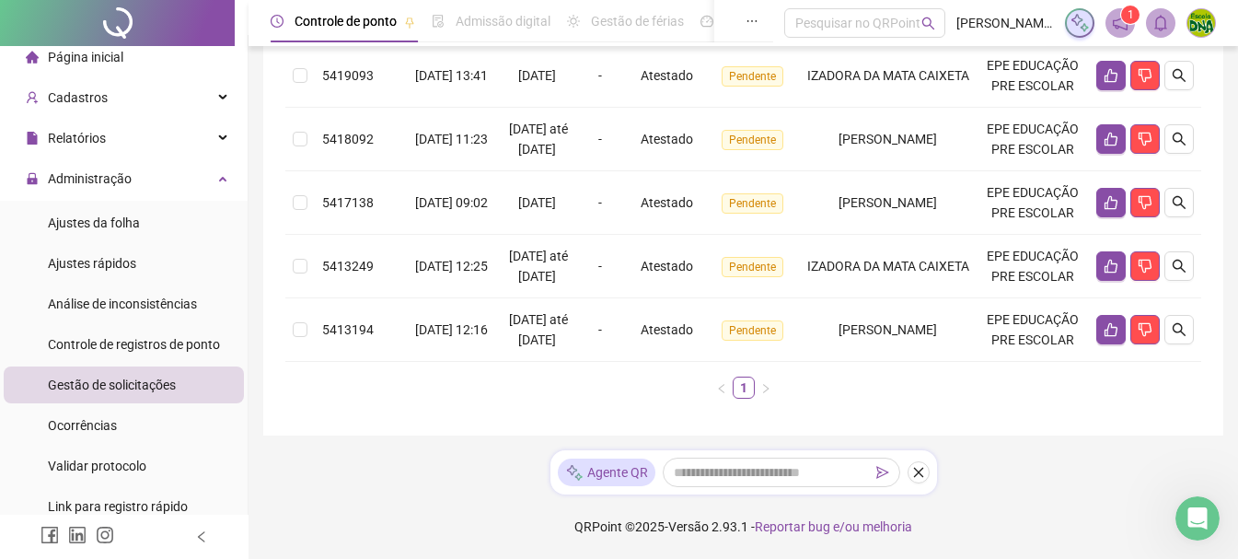
click at [847, 397] on div "Protocolo Solicitado em Período Hora Tipo Status Colaborador Local de trabalho …" at bounding box center [743, 157] width 916 height 481
click at [1113, 336] on icon "like" at bounding box center [1111, 329] width 15 height 15
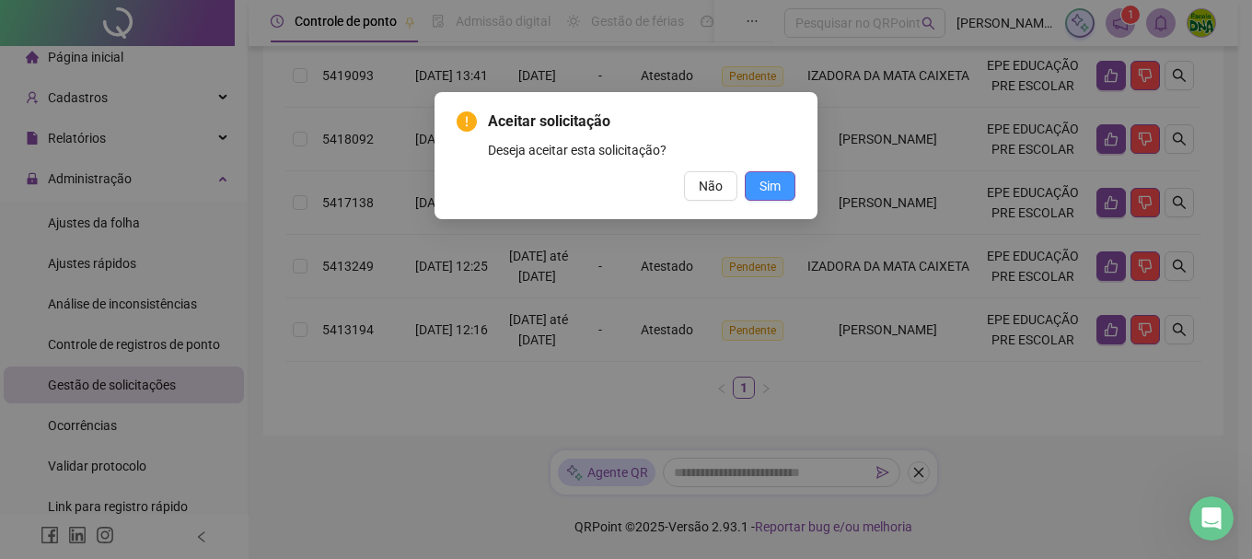
click at [771, 184] on span "Sim" at bounding box center [769, 186] width 21 height 20
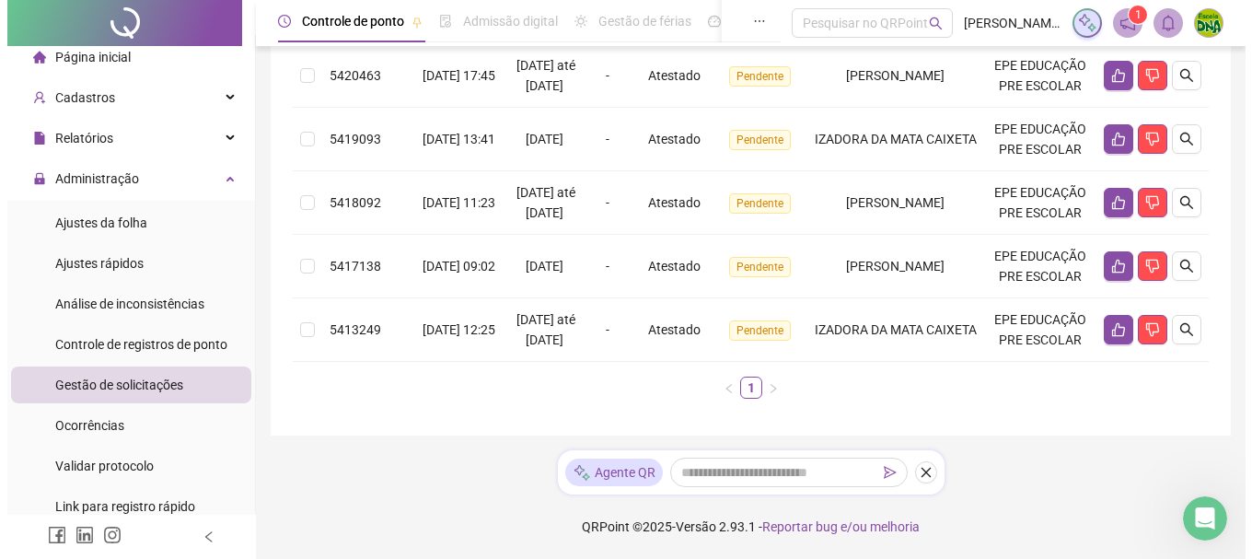
scroll to position [446, 0]
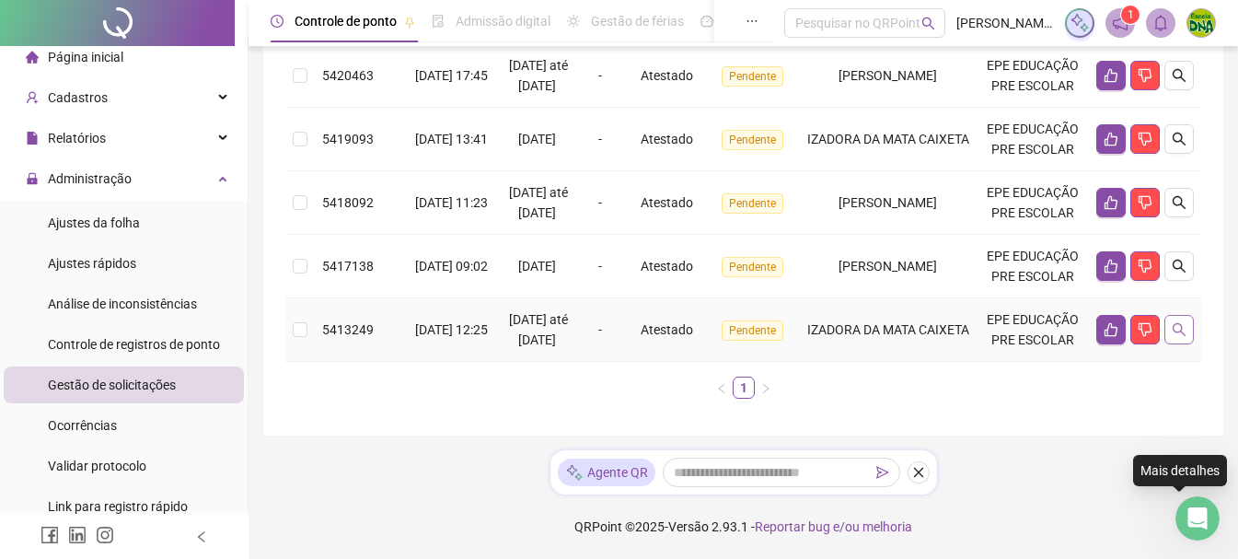
click at [1172, 333] on icon "search" at bounding box center [1179, 329] width 15 height 15
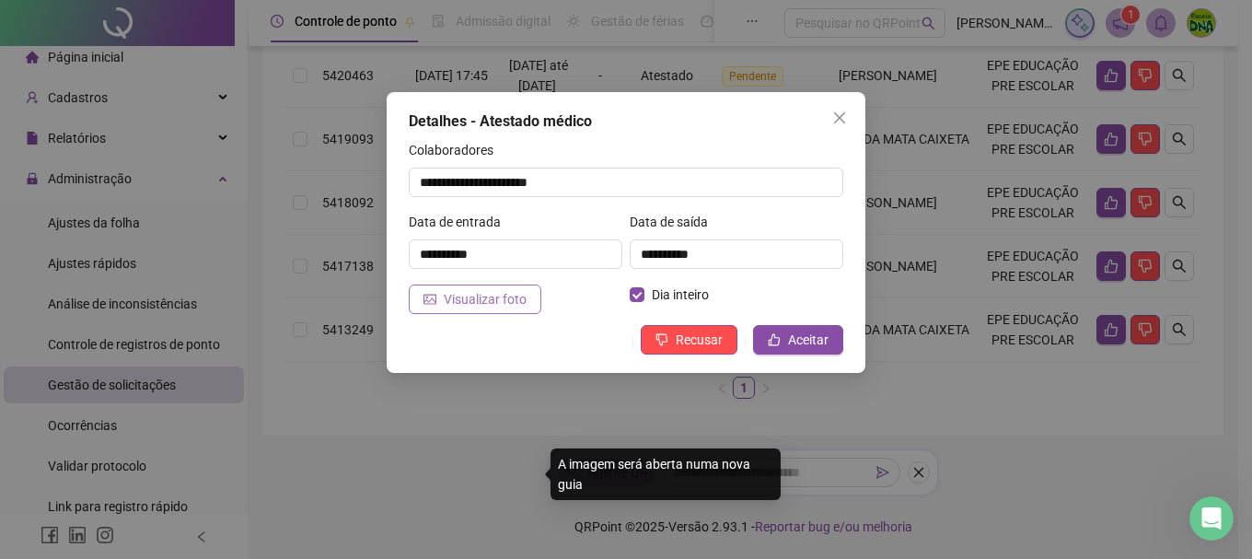
click at [503, 298] on span "Visualizar foto" at bounding box center [485, 299] width 83 height 20
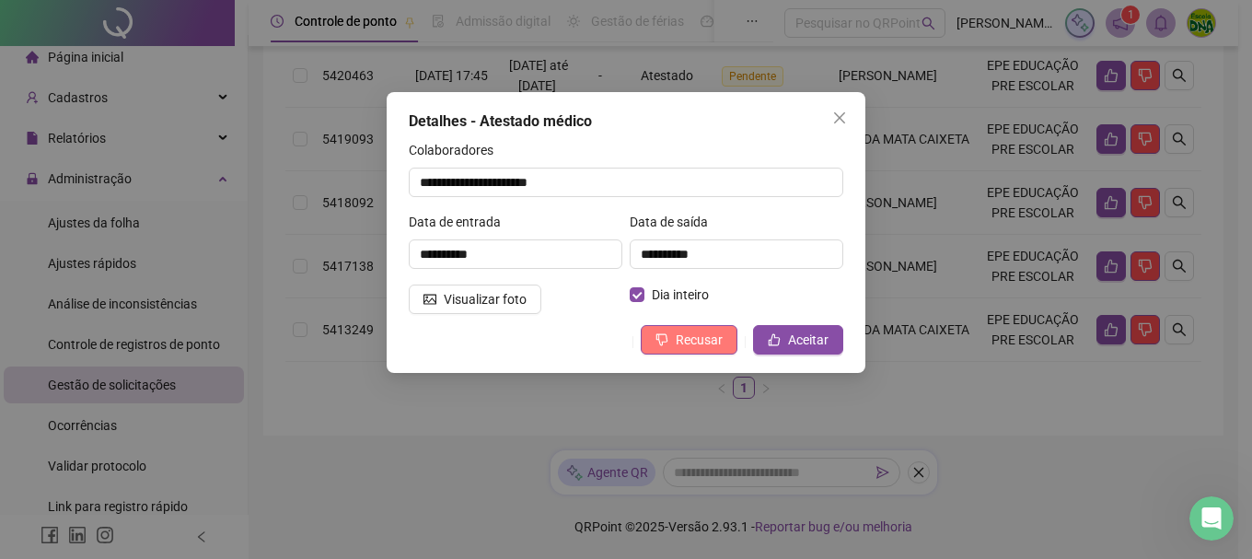
click at [689, 336] on span "Recusar" at bounding box center [699, 340] width 47 height 20
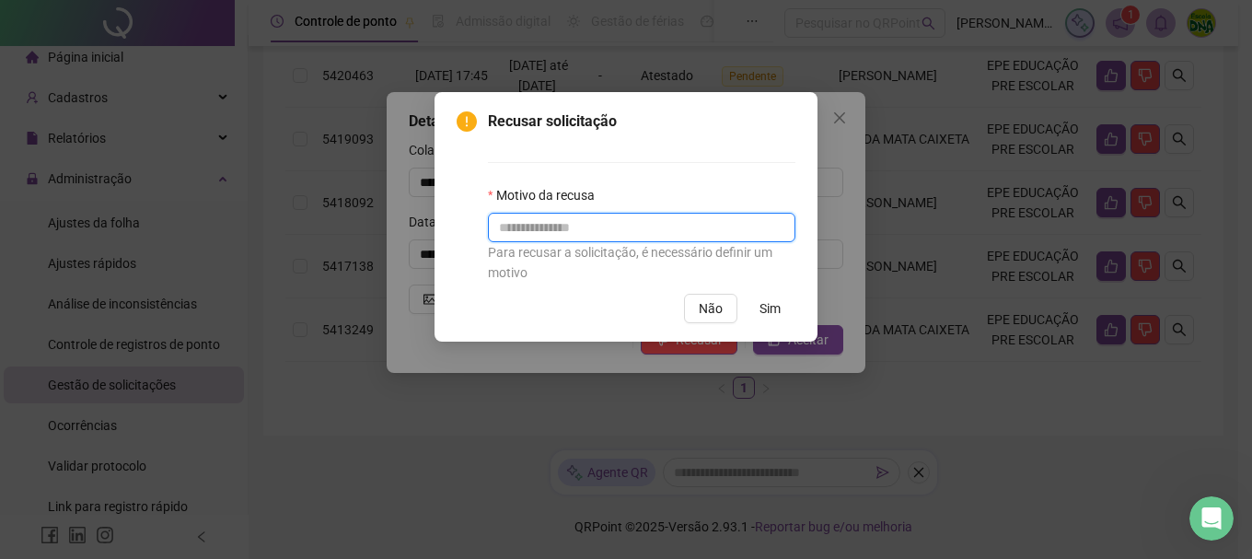
click at [645, 228] on input "text" at bounding box center [641, 227] width 307 height 29
type input "**********"
click at [760, 315] on span "Sim" at bounding box center [769, 308] width 21 height 20
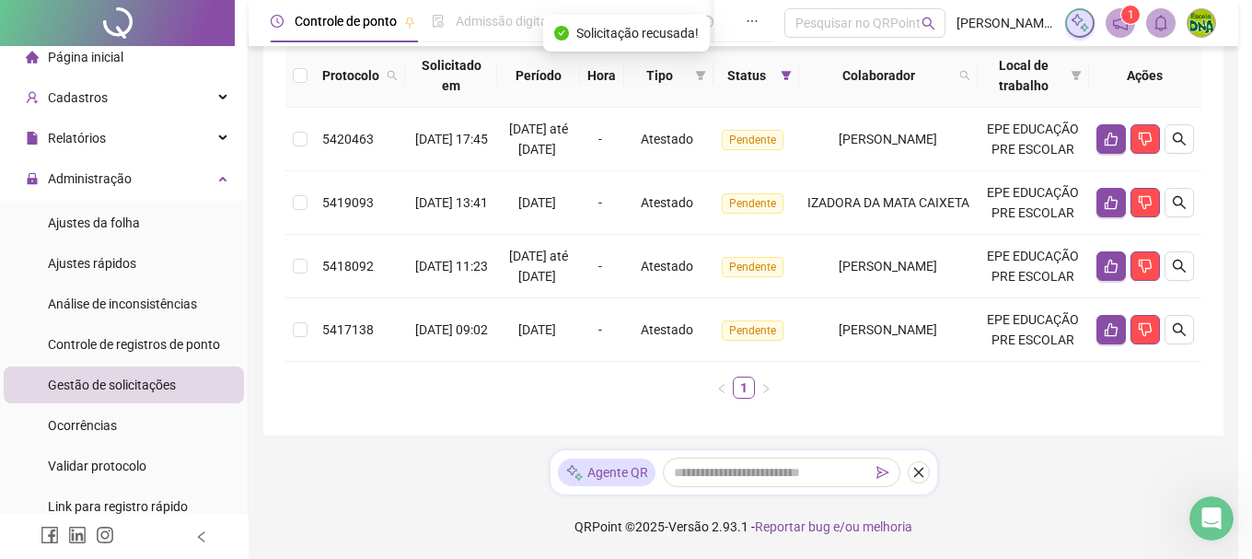
scroll to position [370, 0]
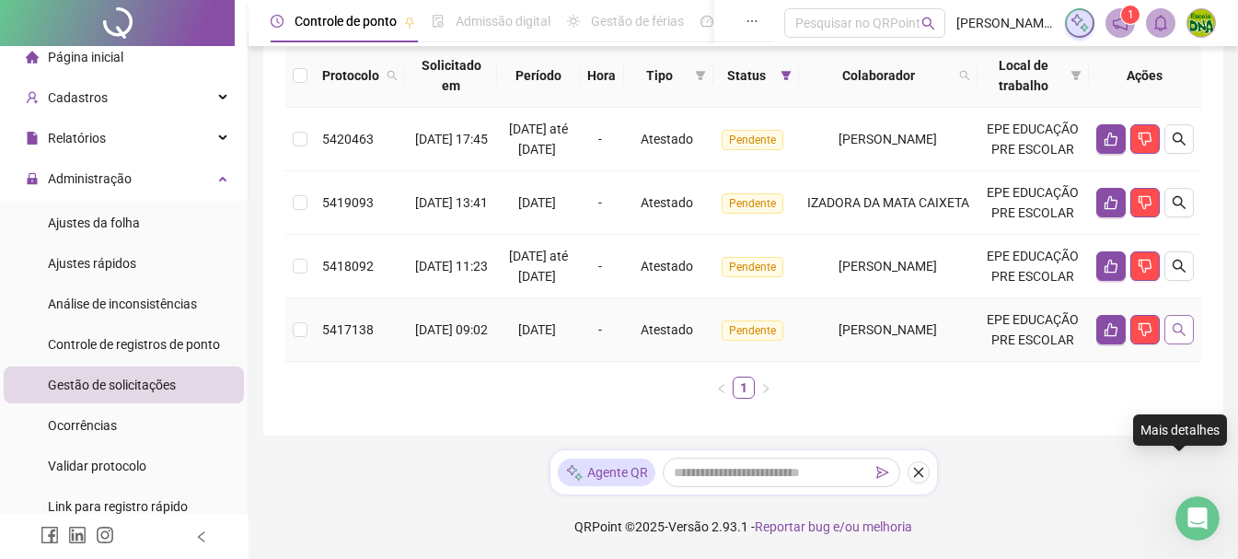
click at [1172, 322] on icon "search" at bounding box center [1179, 329] width 15 height 15
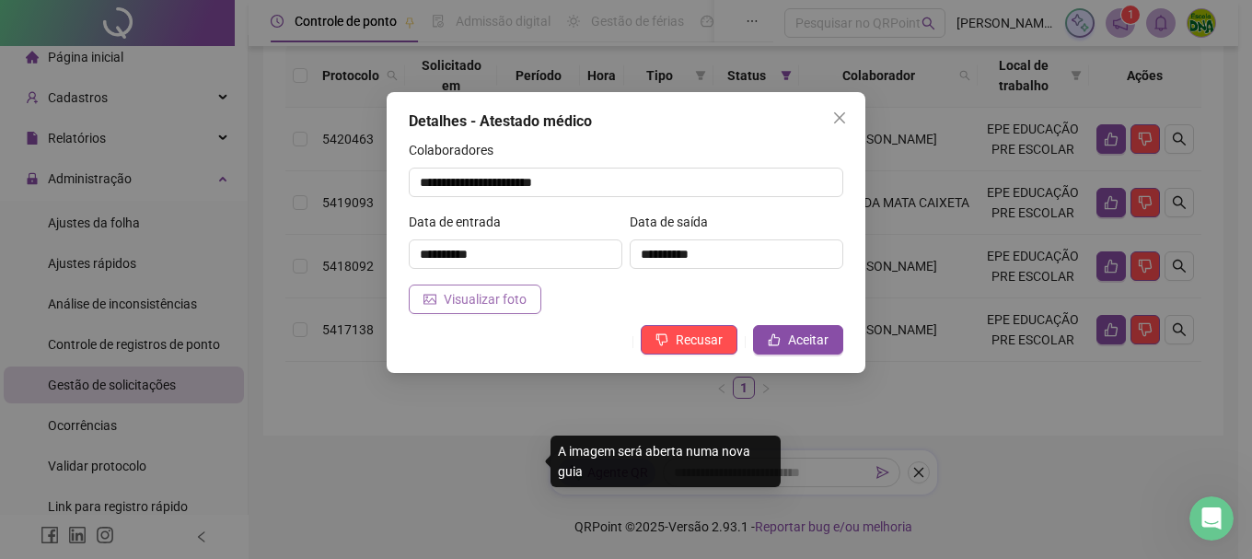
click at [508, 308] on span "Visualizar foto" at bounding box center [485, 299] width 83 height 20
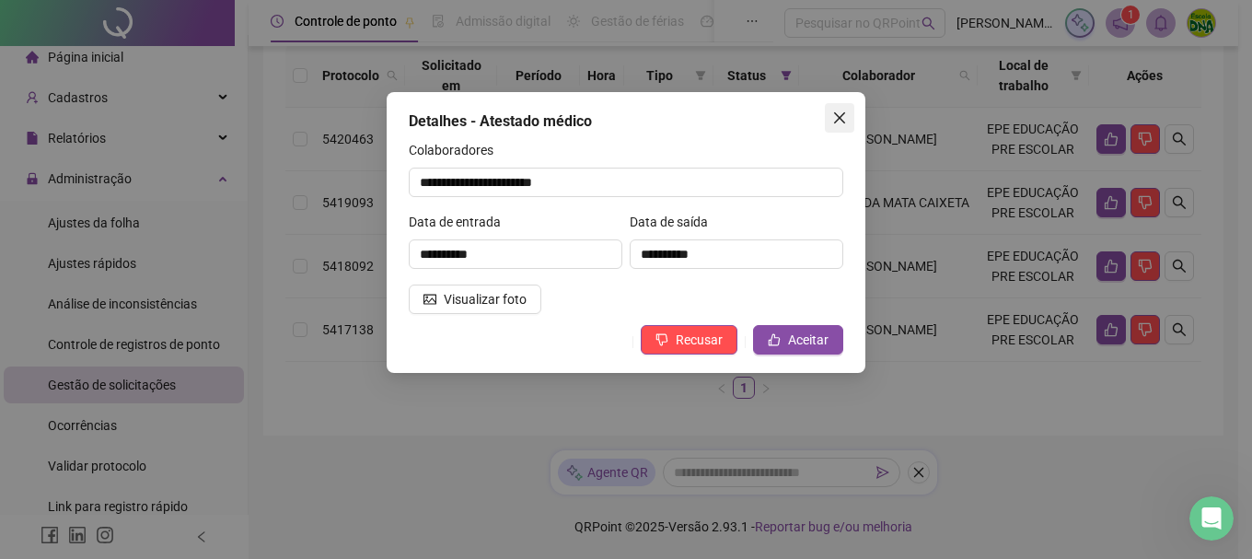
click at [851, 112] on span "Close" at bounding box center [839, 117] width 29 height 15
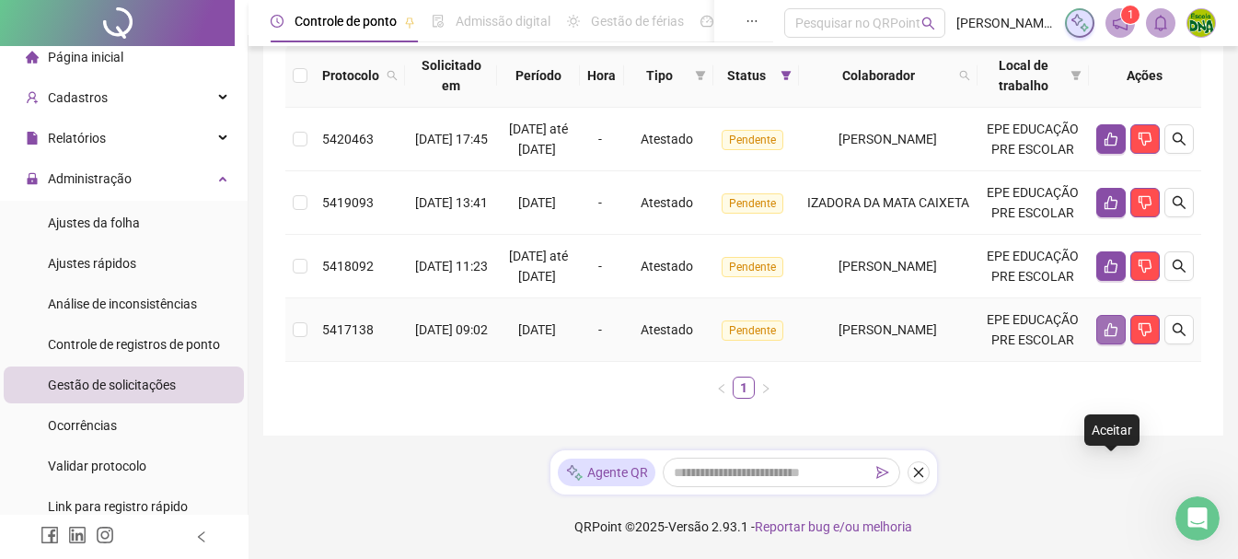
click at [1119, 315] on button "button" at bounding box center [1110, 329] width 29 height 29
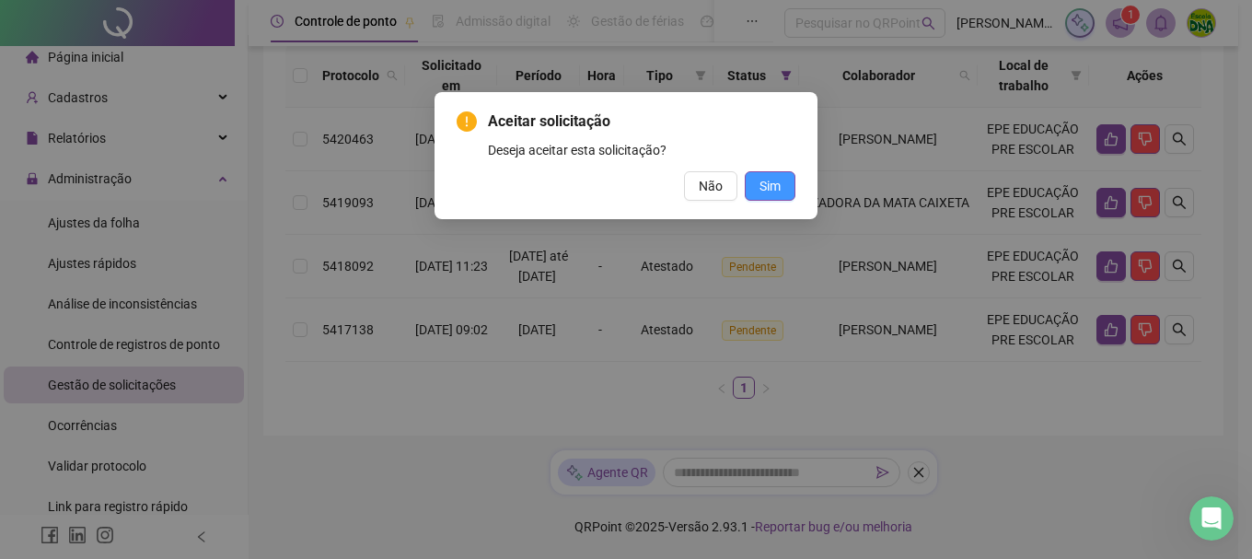
click at [760, 179] on span "Sim" at bounding box center [769, 186] width 21 height 20
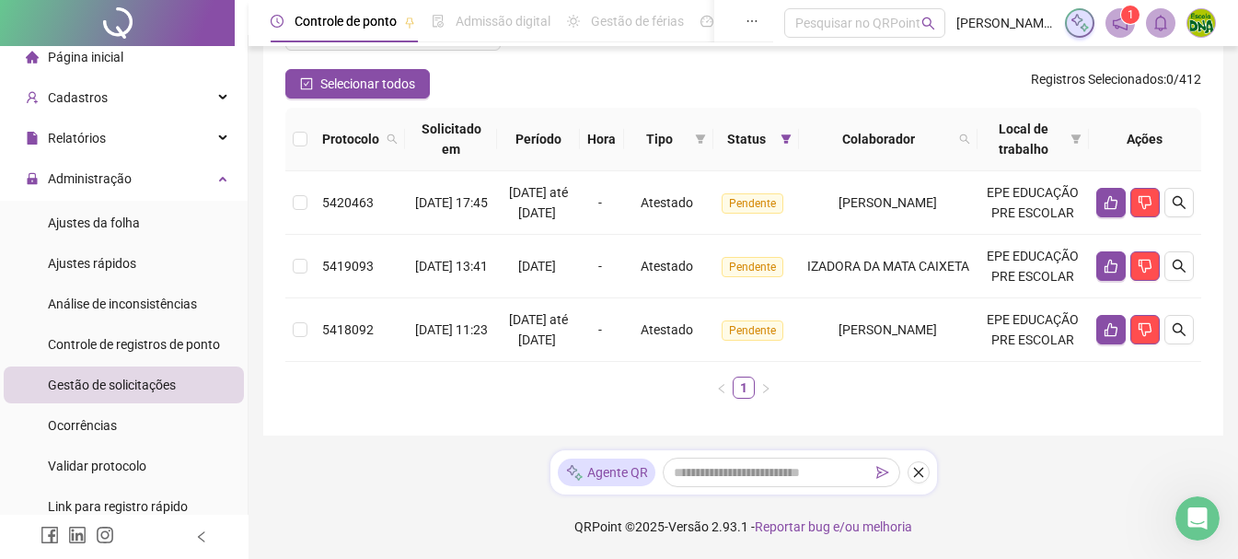
scroll to position [201, 0]
click at [1183, 337] on icon "search" at bounding box center [1179, 329] width 15 height 15
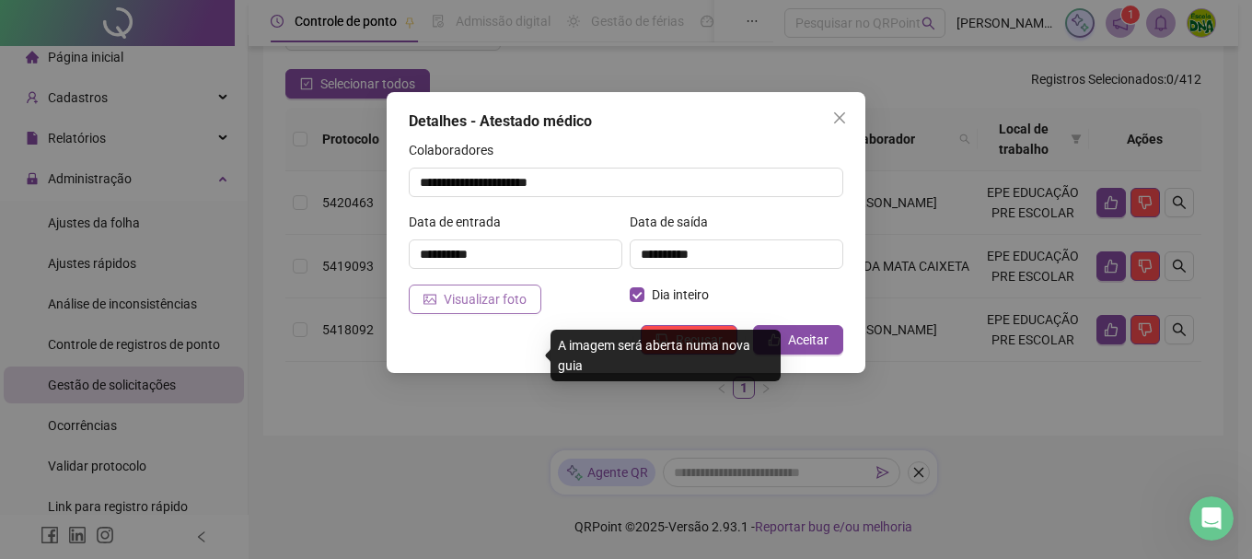
click at [518, 295] on span "Visualizar foto" at bounding box center [485, 299] width 83 height 20
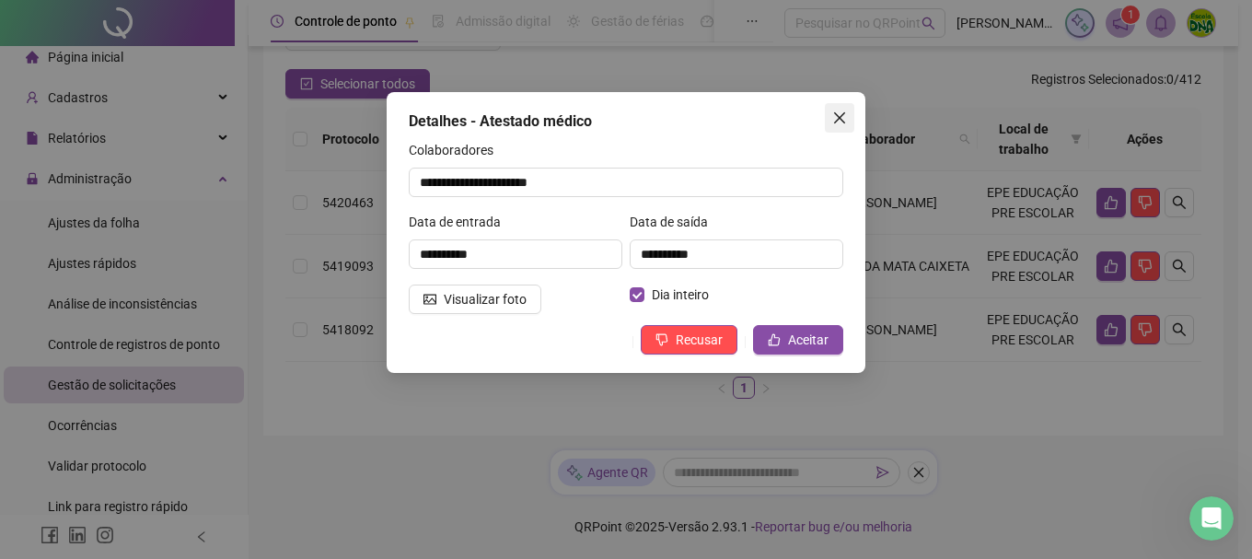
click at [835, 120] on icon "close" at bounding box center [839, 117] width 15 height 15
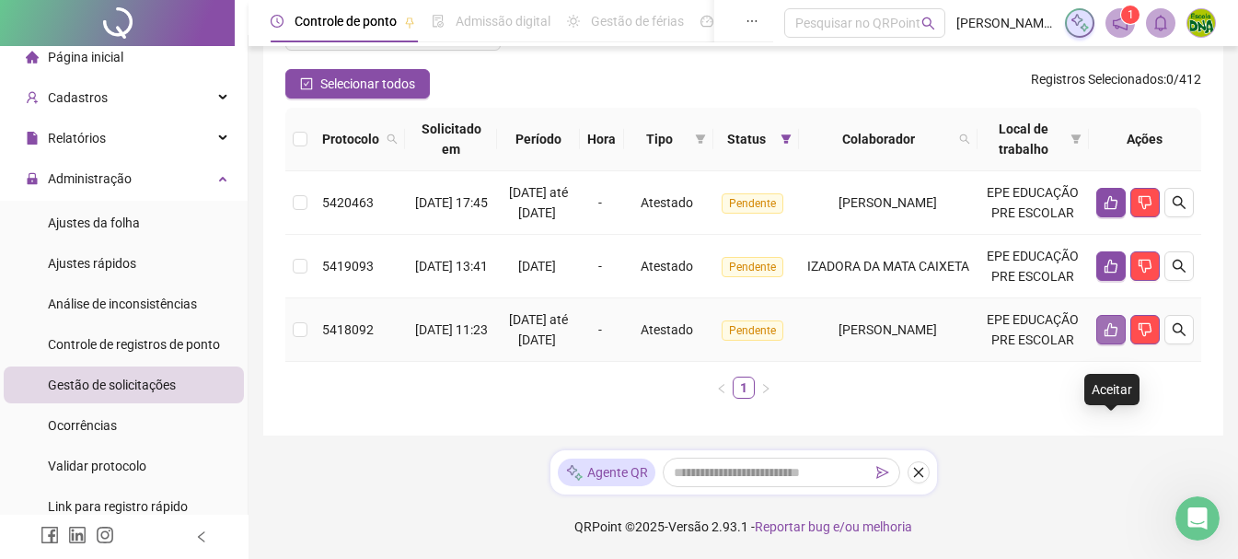
click at [1110, 337] on icon "like" at bounding box center [1111, 329] width 15 height 15
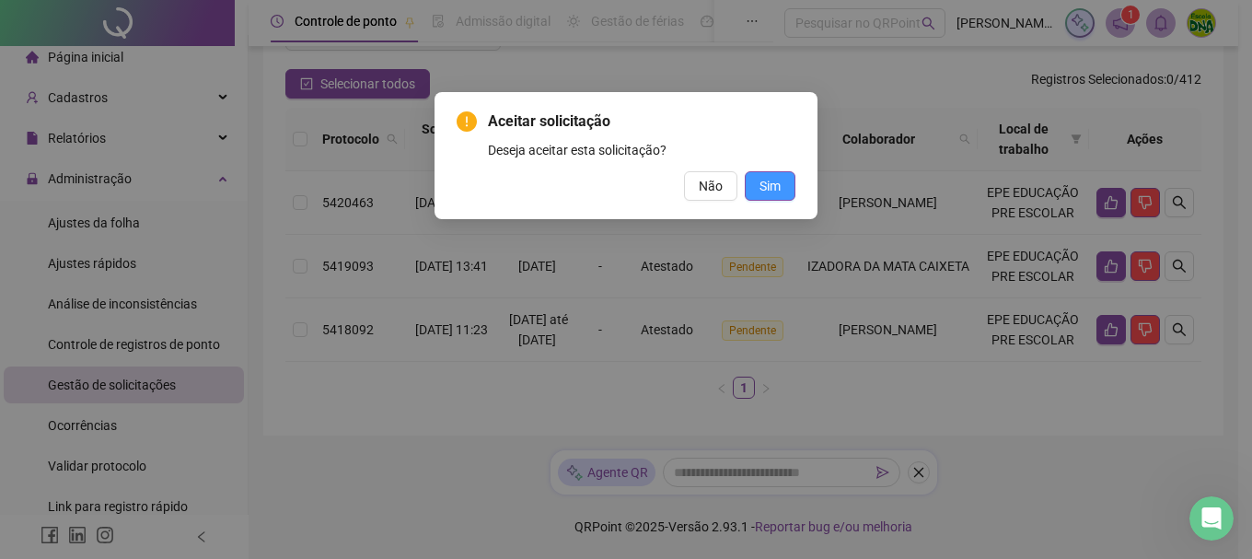
click at [783, 180] on button "Sim" at bounding box center [770, 185] width 51 height 29
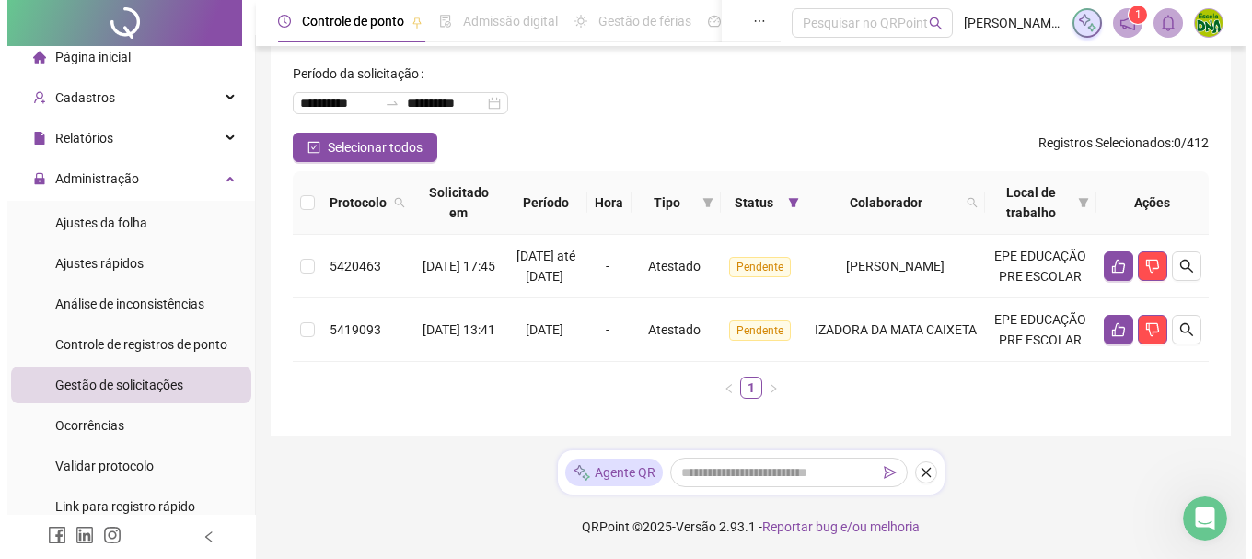
scroll to position [101, 0]
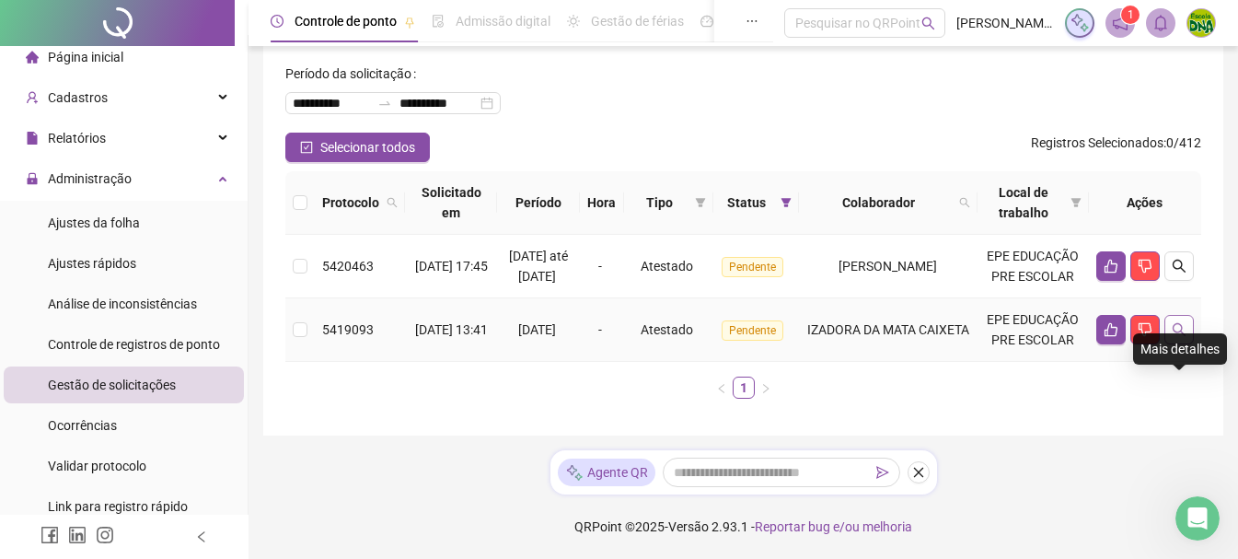
click at [1188, 344] on button "button" at bounding box center [1178, 329] width 29 height 29
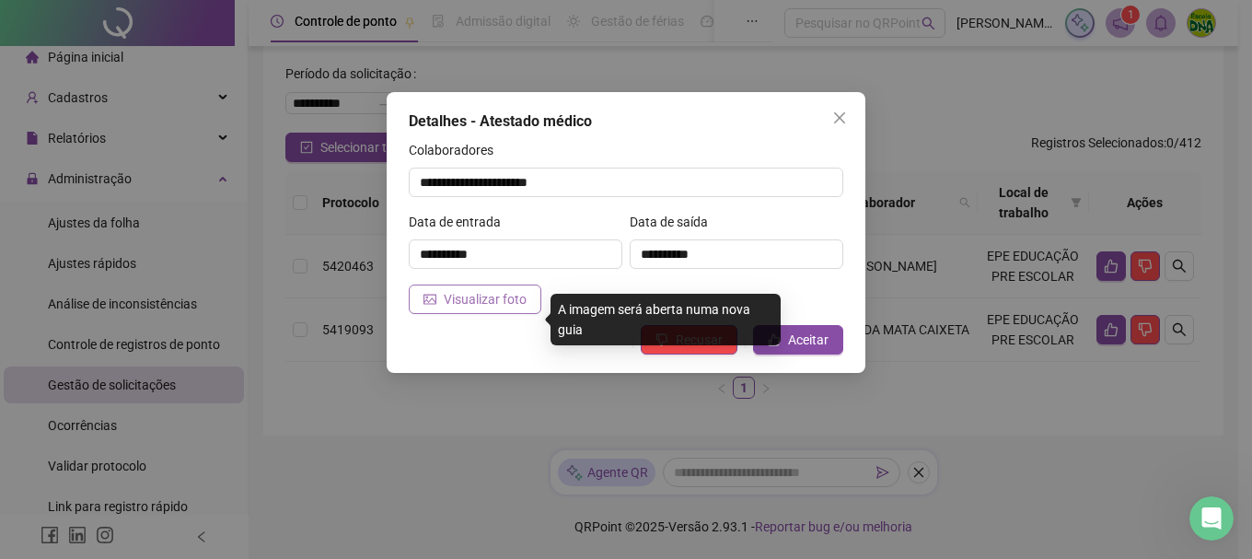
click at [481, 293] on span "Visualizar foto" at bounding box center [485, 299] width 83 height 20
click at [514, 303] on span "Visualizar foto" at bounding box center [485, 299] width 83 height 20
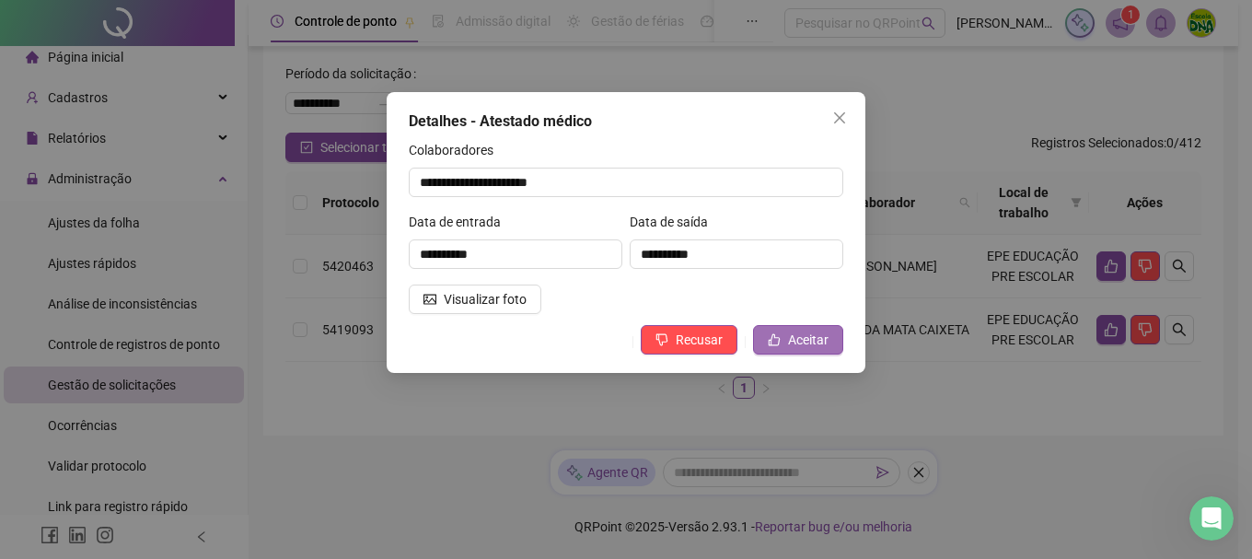
click at [781, 332] on button "Aceitar" at bounding box center [798, 339] width 90 height 29
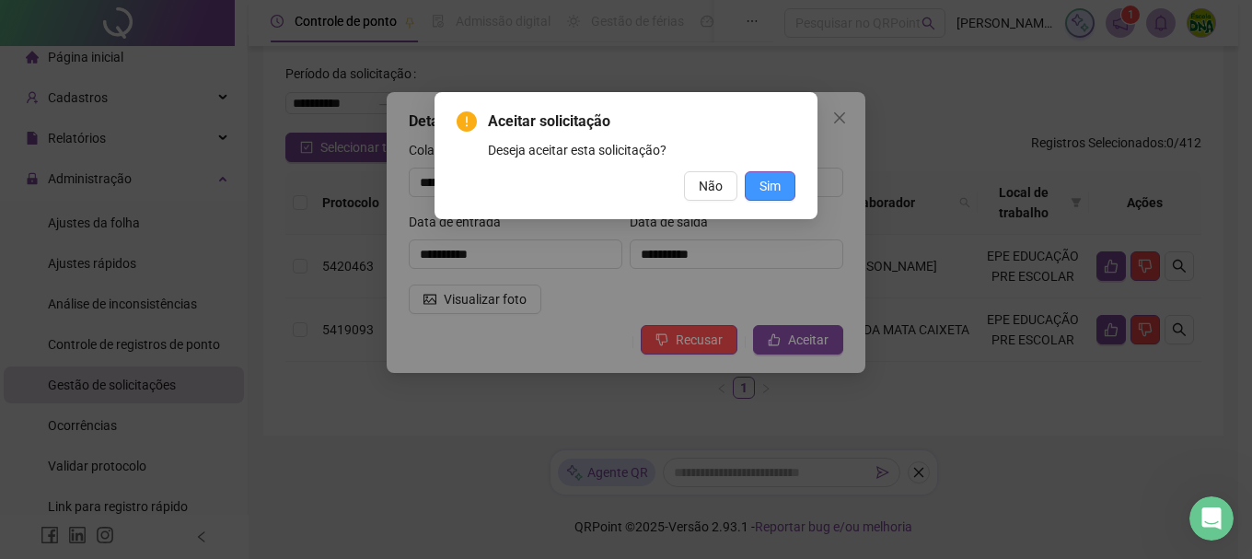
click at [763, 179] on span "Sim" at bounding box center [769, 186] width 21 height 20
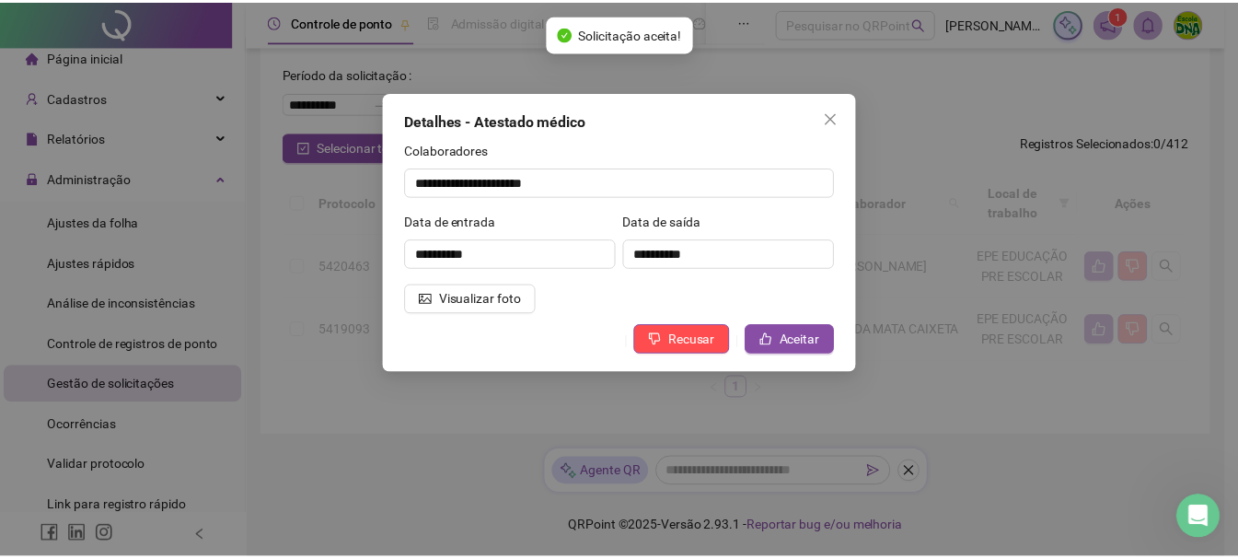
scroll to position [58, 0]
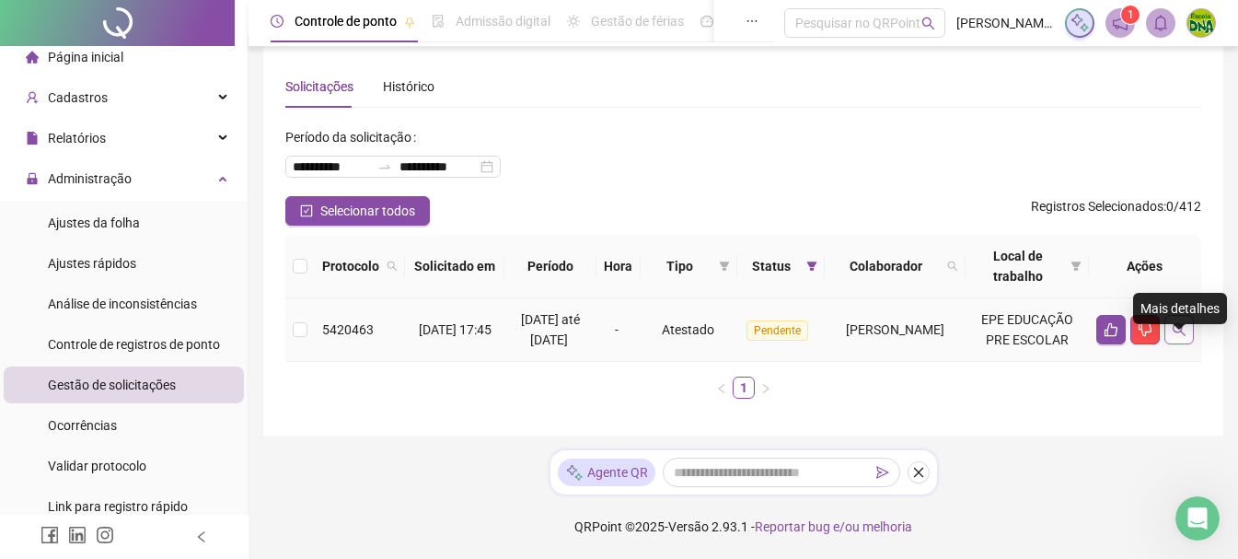
click at [1176, 318] on button "button" at bounding box center [1178, 329] width 29 height 29
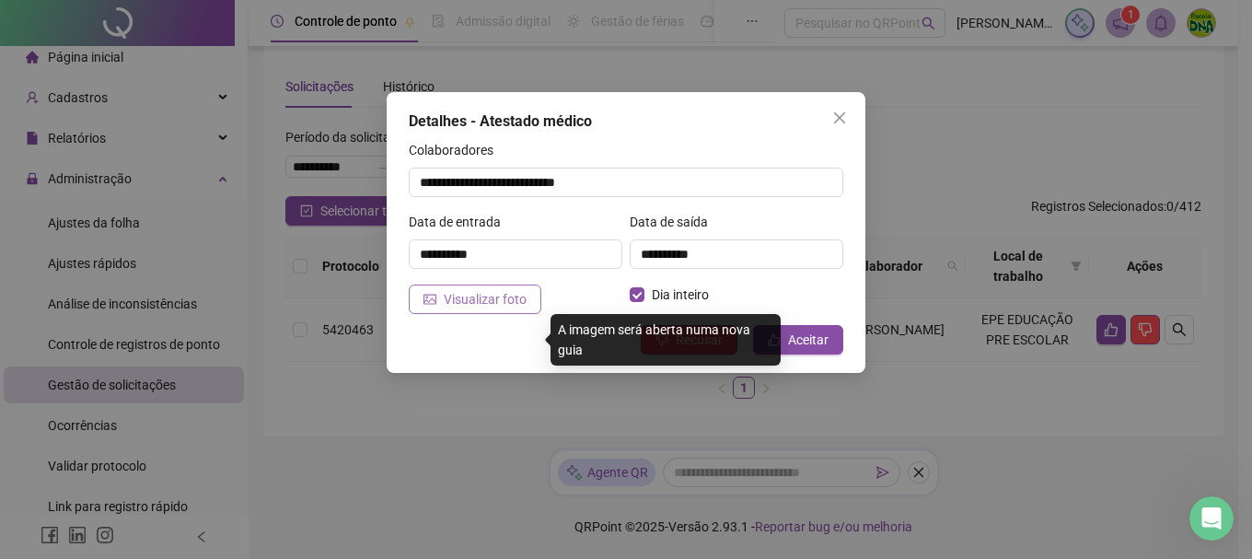
click at [469, 297] on span "Visualizar foto" at bounding box center [485, 299] width 83 height 20
click at [498, 303] on span "Visualizar foto" at bounding box center [485, 299] width 83 height 20
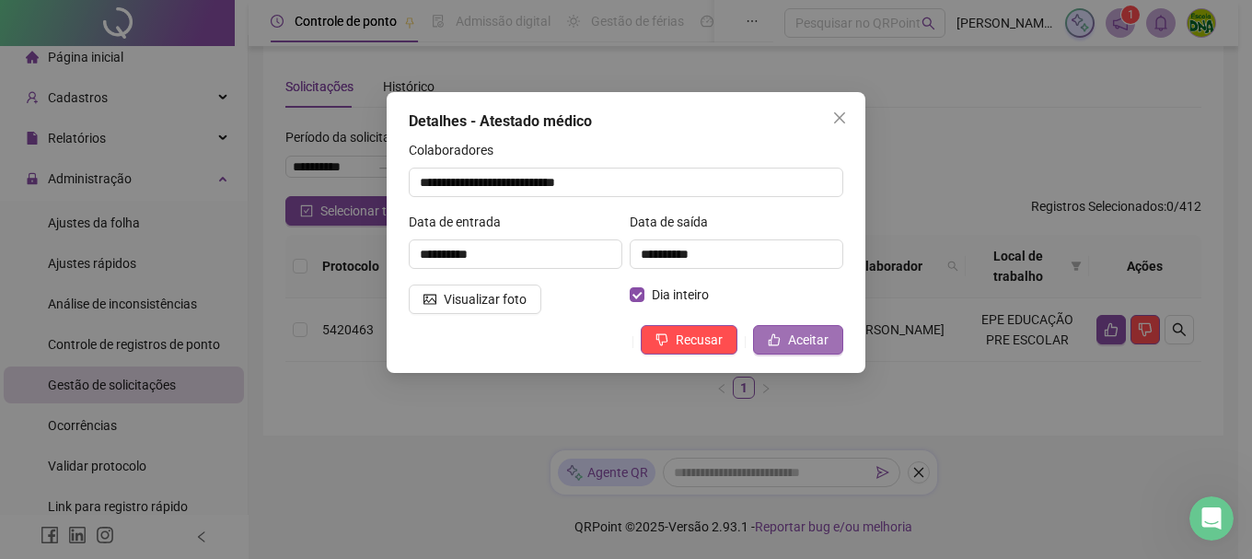
click at [821, 336] on span "Aceitar" at bounding box center [808, 340] width 41 height 20
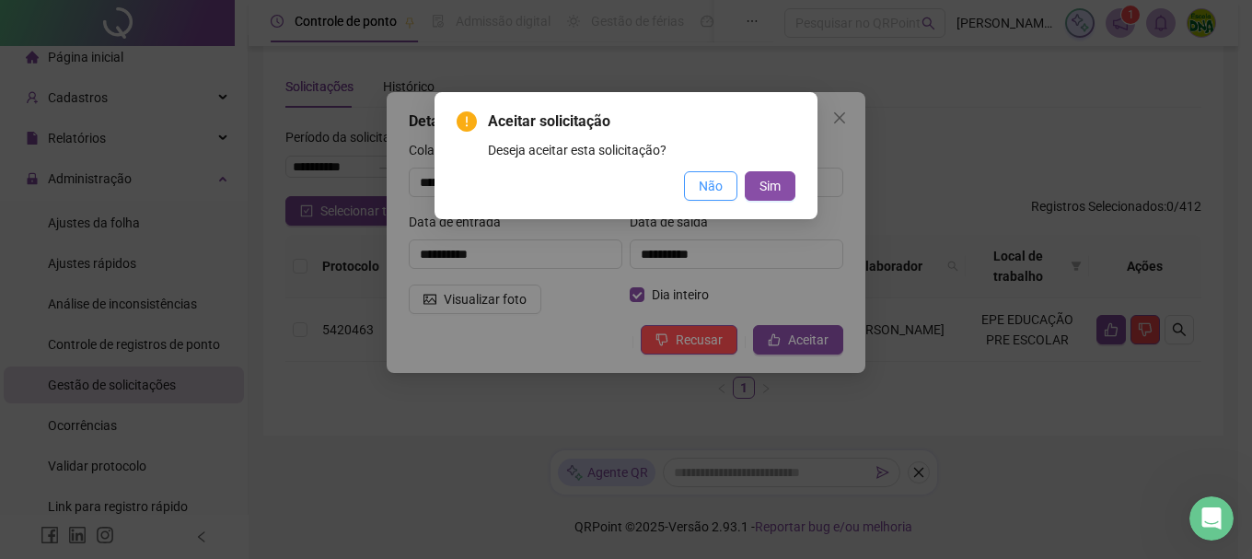
click at [694, 177] on button "Não" at bounding box center [710, 185] width 53 height 29
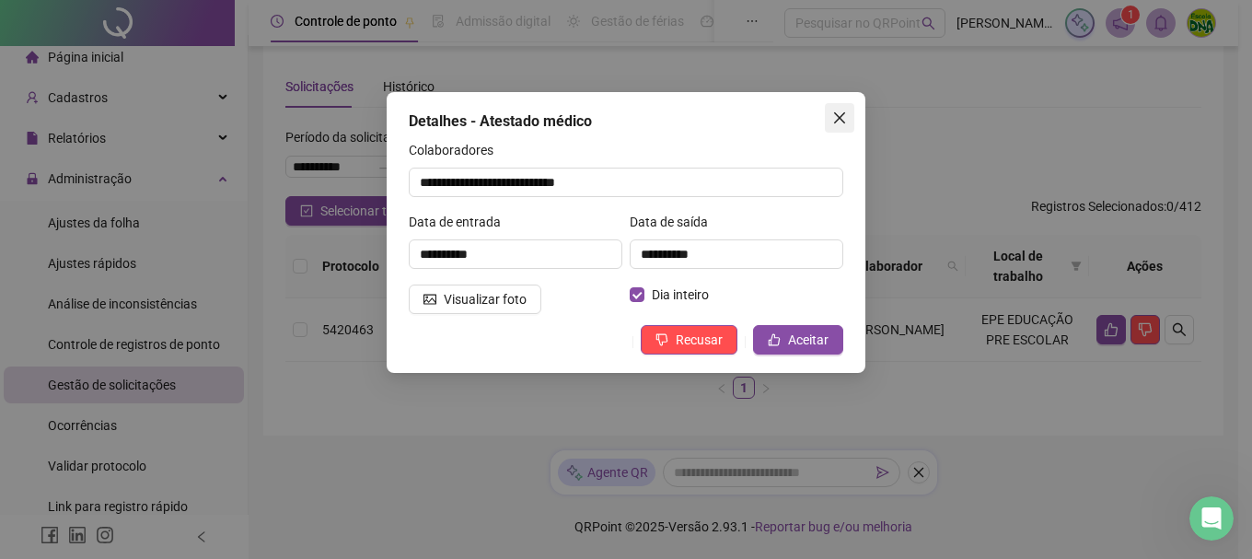
click at [831, 127] on button "Close" at bounding box center [839, 117] width 29 height 29
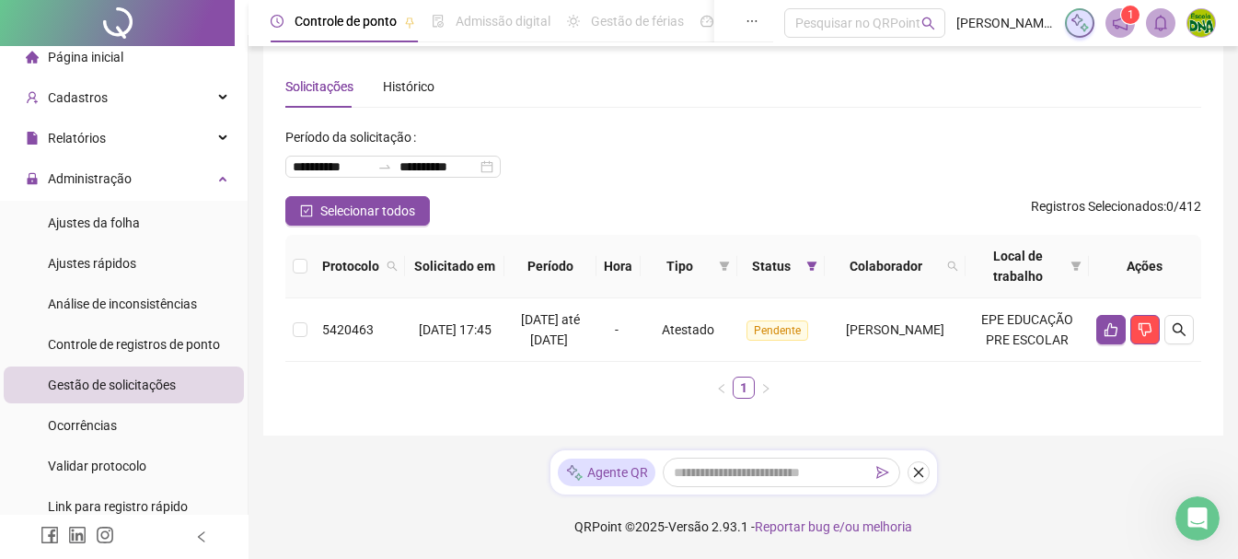
scroll to position [0, 0]
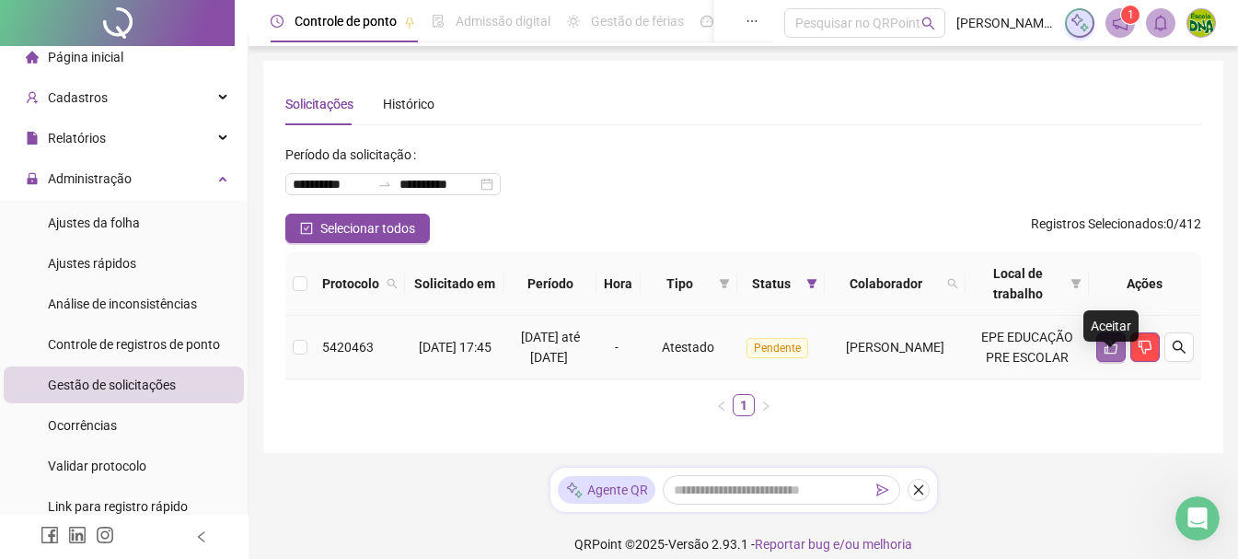
click at [1105, 354] on icon "like" at bounding box center [1111, 348] width 13 height 14
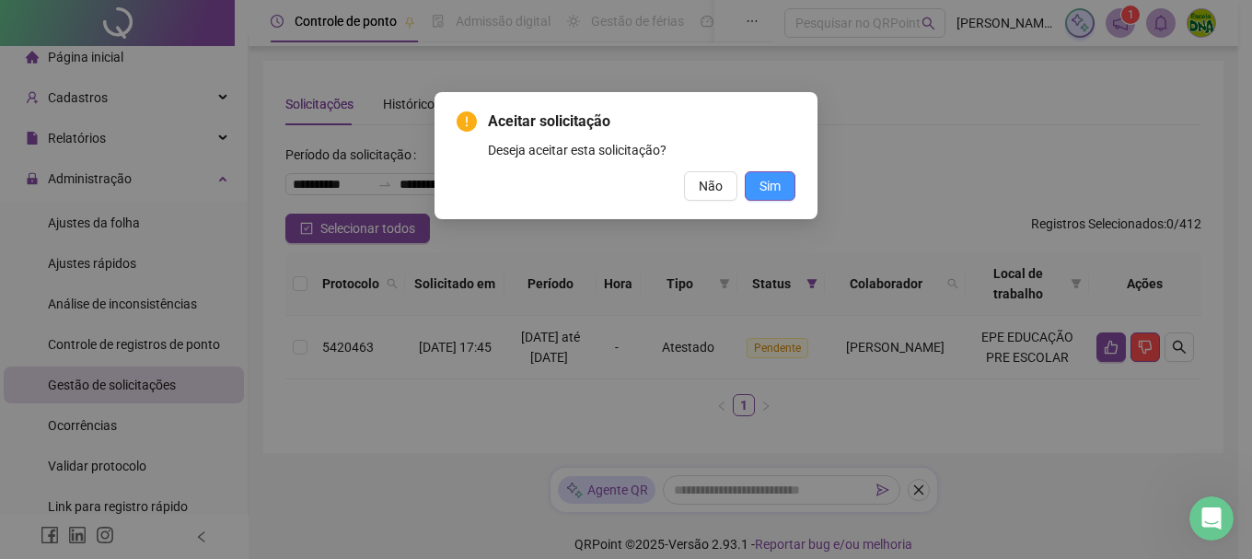
click at [772, 185] on span "Sim" at bounding box center [769, 186] width 21 height 20
